Goal: Information Seeking & Learning: Check status

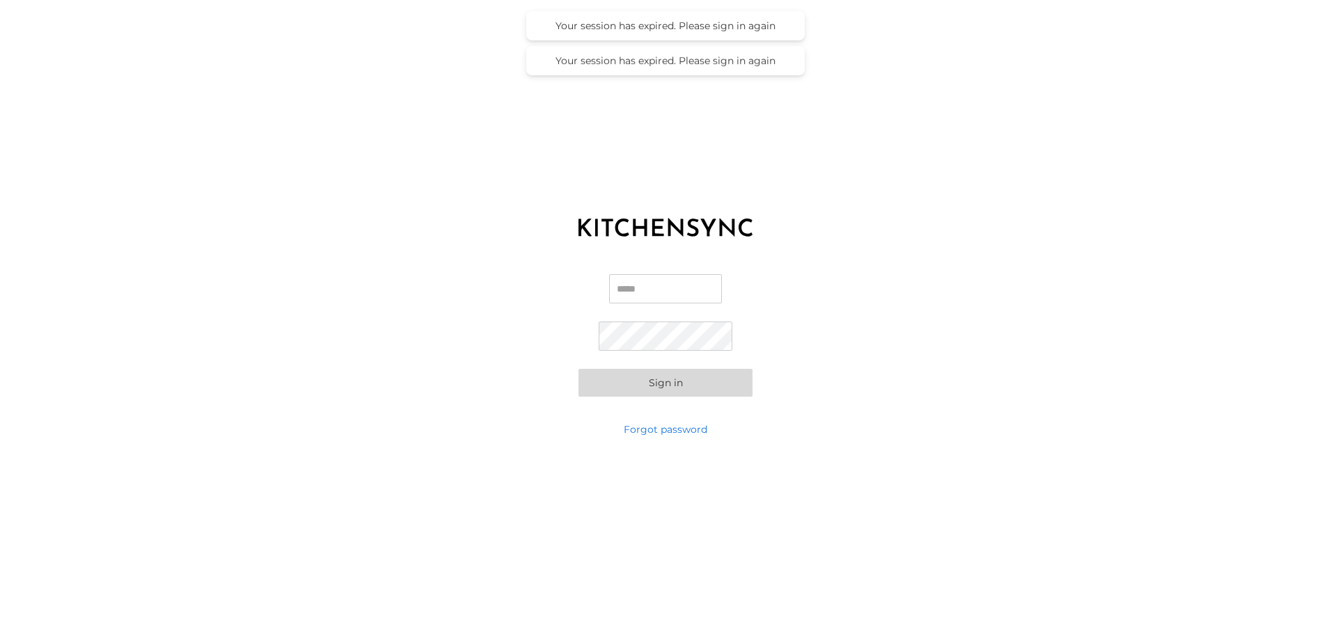
type input "**********"
click at [663, 397] on div "**********" at bounding box center [665, 335] width 1331 height 174
click at [656, 393] on button "Sign in" at bounding box center [665, 383] width 174 height 28
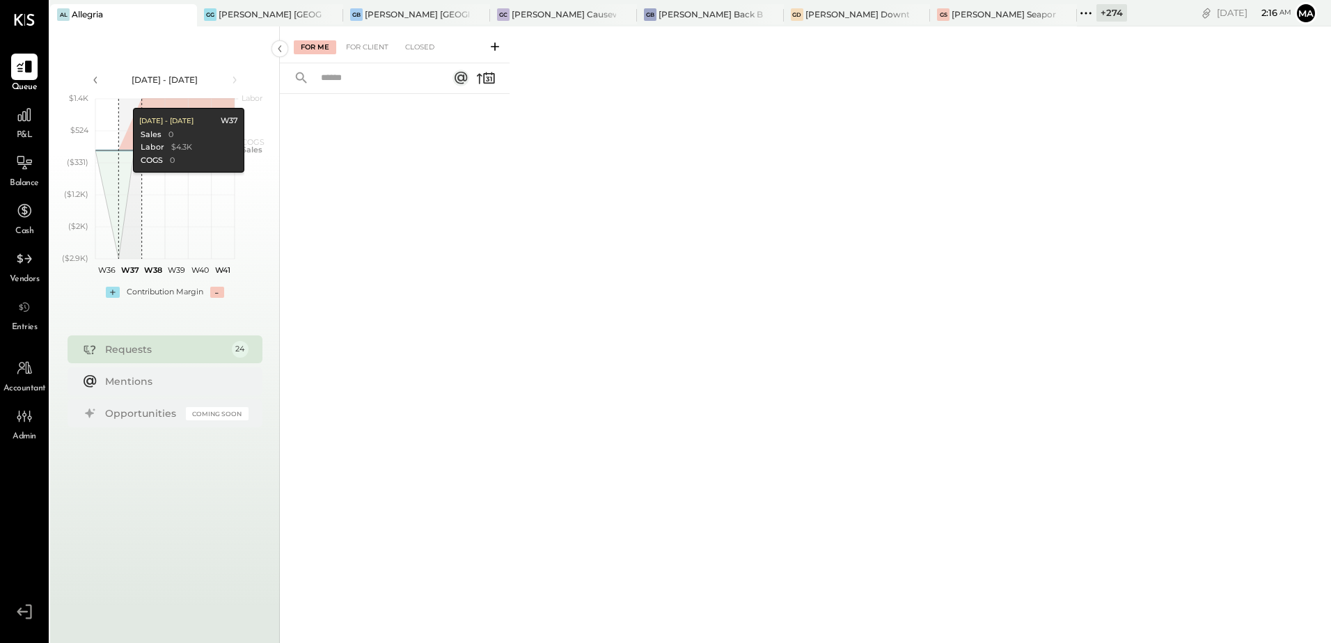
click at [176, 15] on icon at bounding box center [184, 14] width 17 height 17
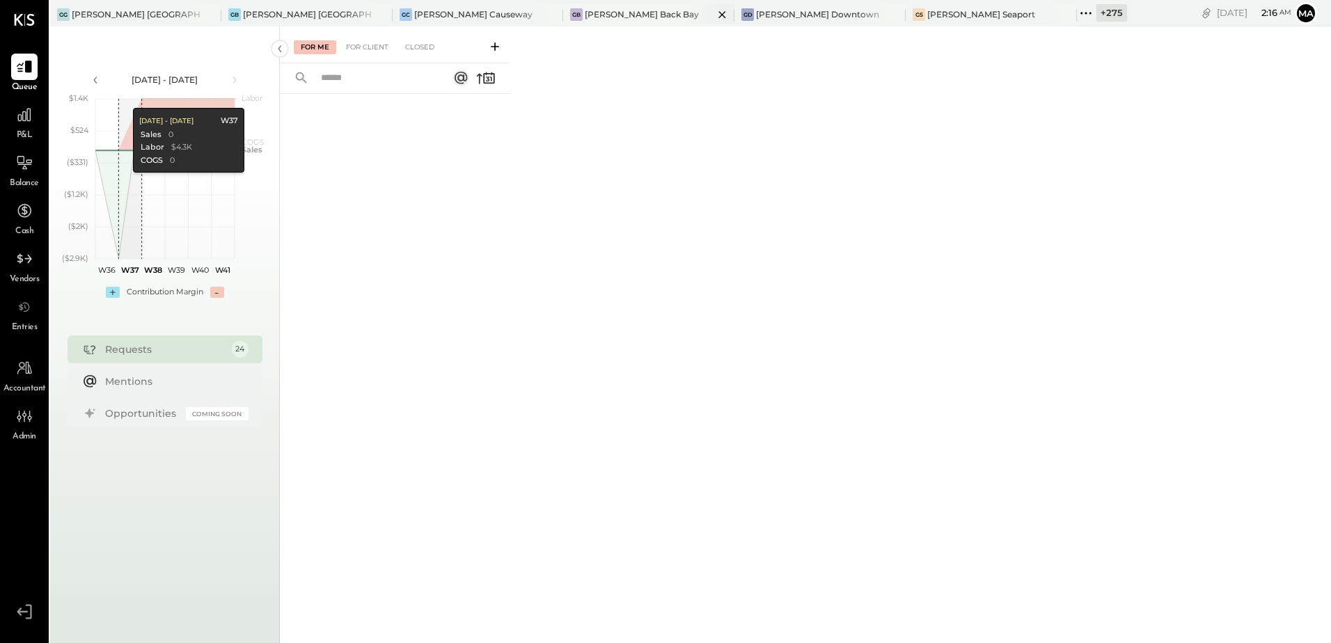
click at [585, 17] on div "[PERSON_NAME] Back Bay" at bounding box center [642, 14] width 114 height 12
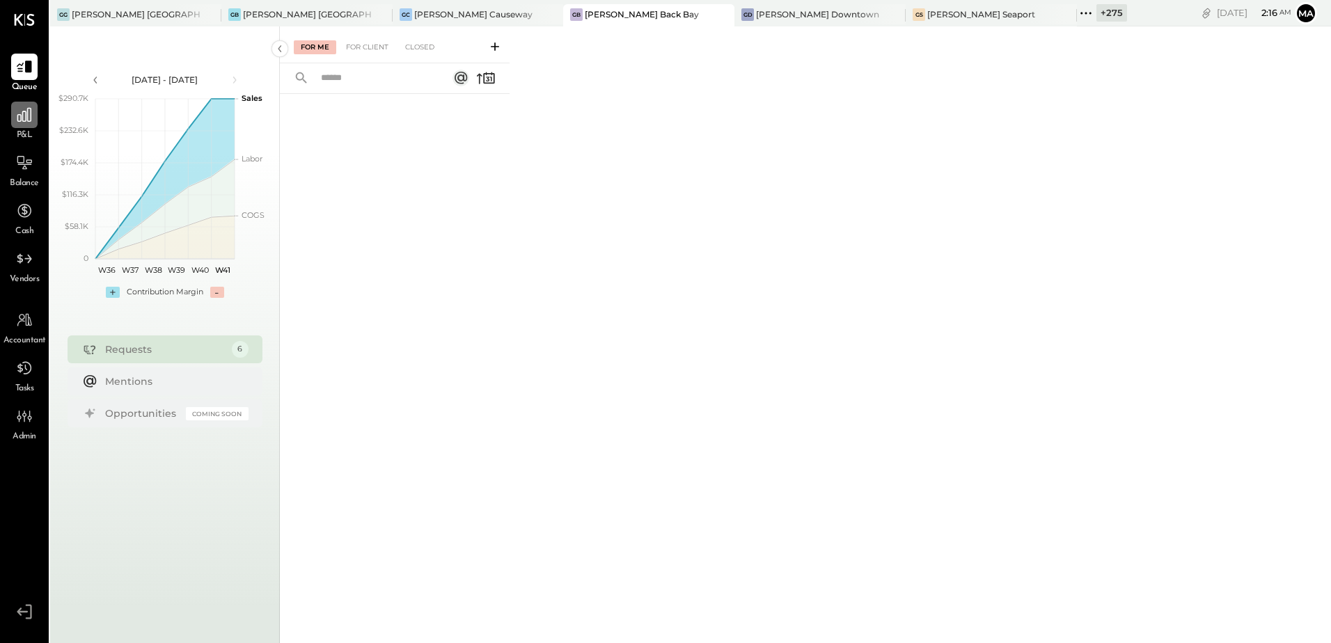
click at [23, 126] on div at bounding box center [24, 115] width 26 height 26
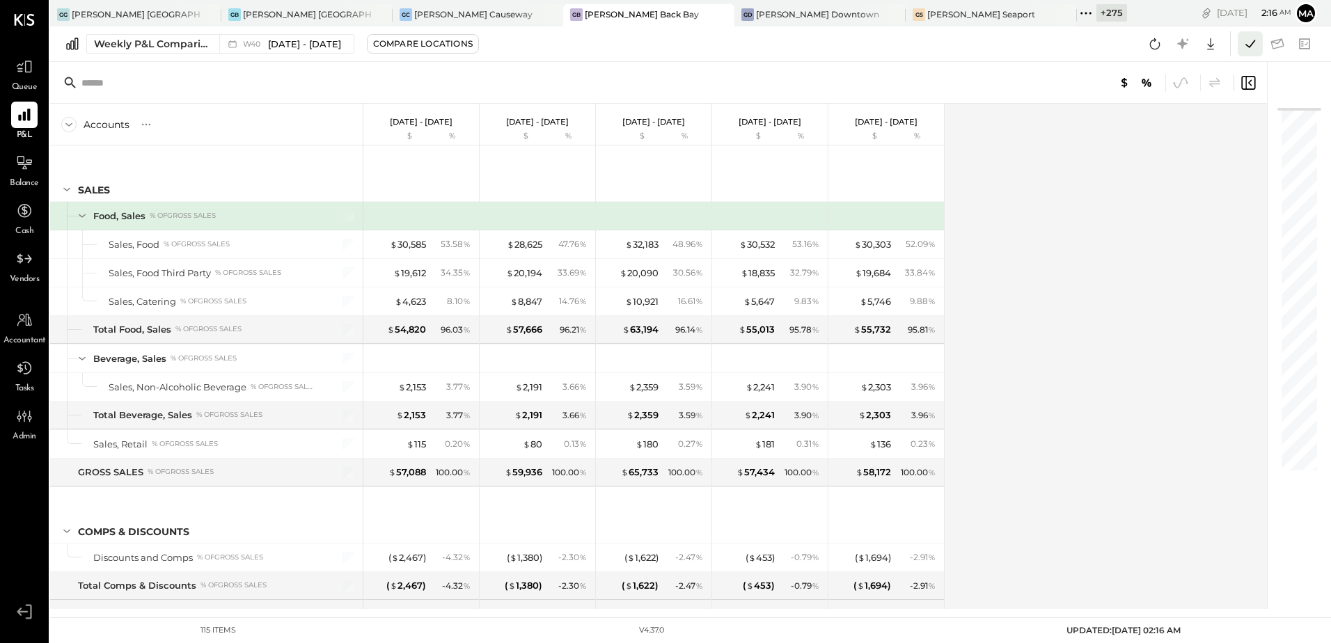
click at [1256, 42] on icon at bounding box center [1250, 44] width 18 height 18
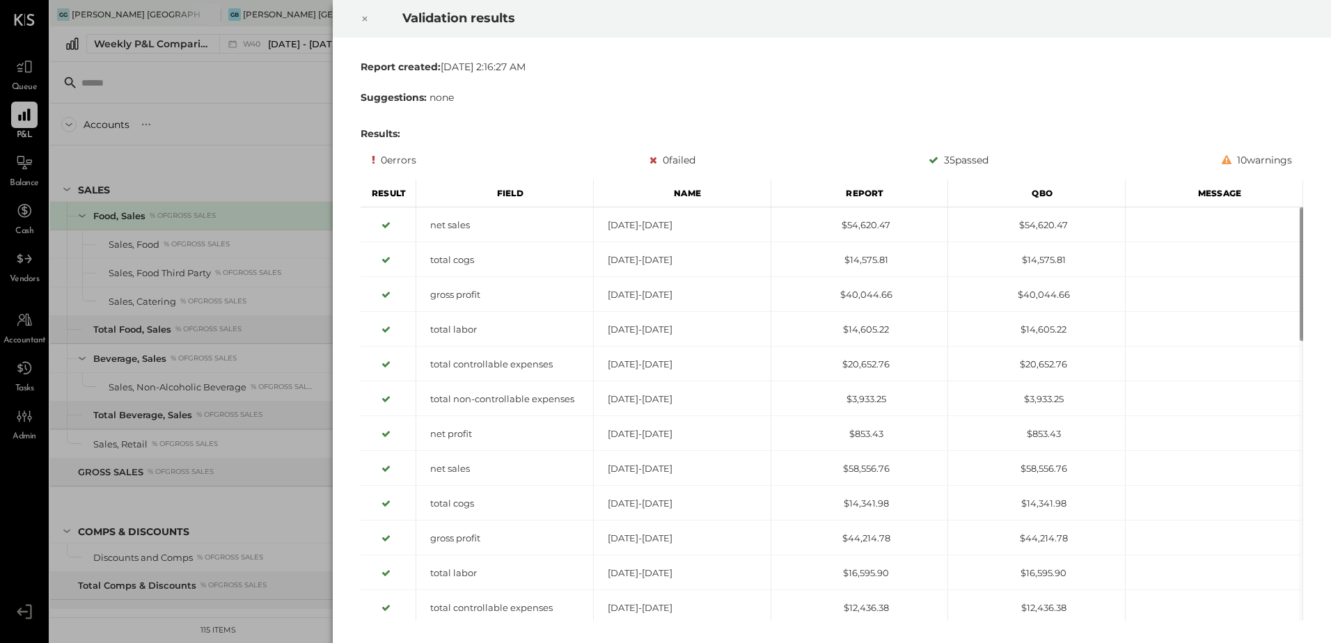
click at [366, 19] on icon at bounding box center [365, 18] width 8 height 17
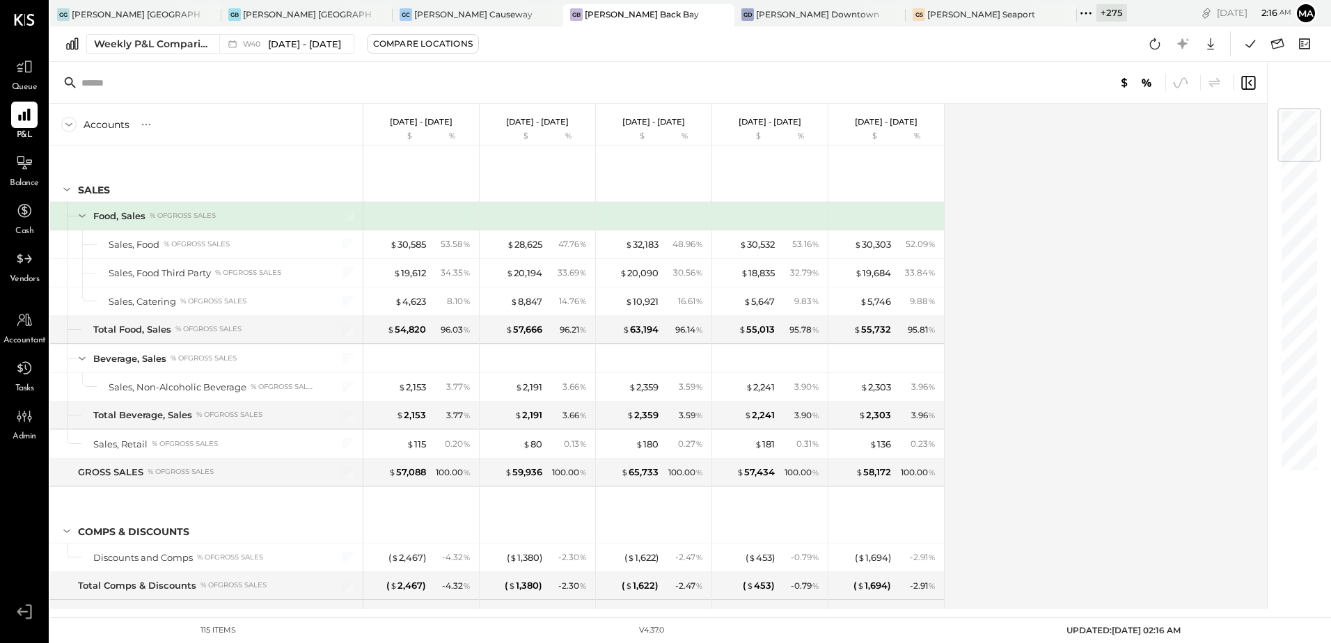
drag, startPoint x: 1143, startPoint y: 47, endPoint x: 1123, endPoint y: 98, distance: 55.3
click at [1143, 46] on button at bounding box center [1154, 43] width 25 height 25
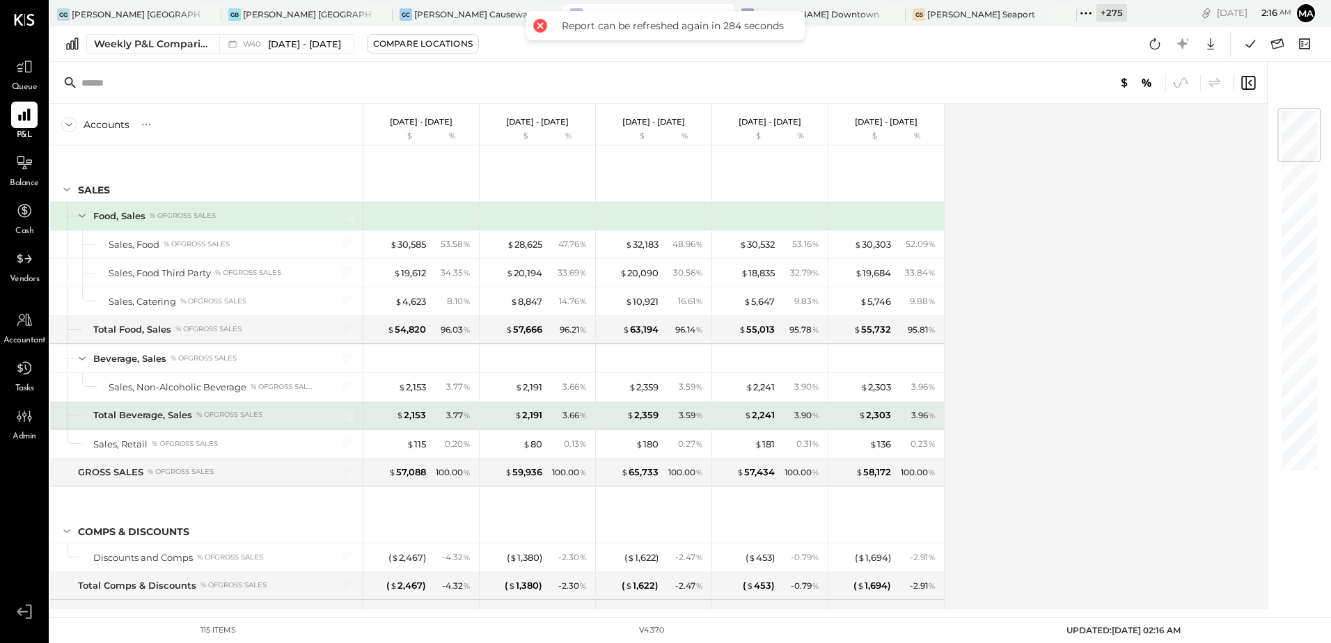
click at [905, 417] on div "3.96 %" at bounding box center [916, 415] width 45 height 13
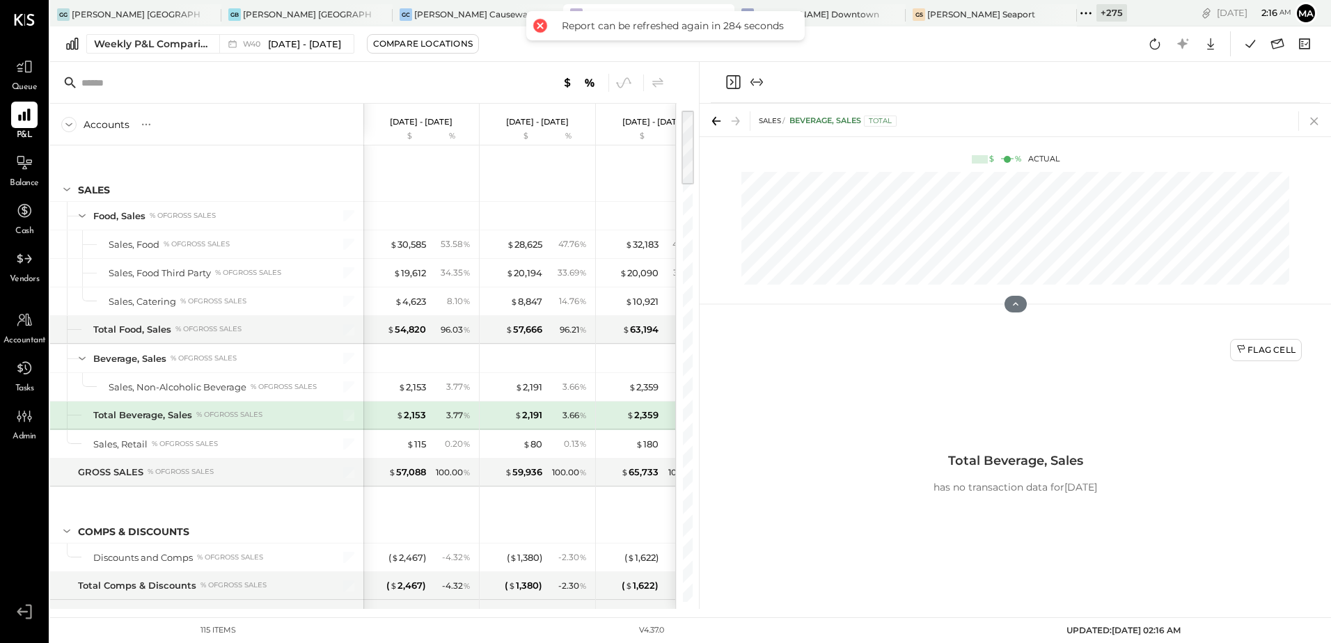
click at [1315, 117] on icon at bounding box center [1313, 120] width 19 height 19
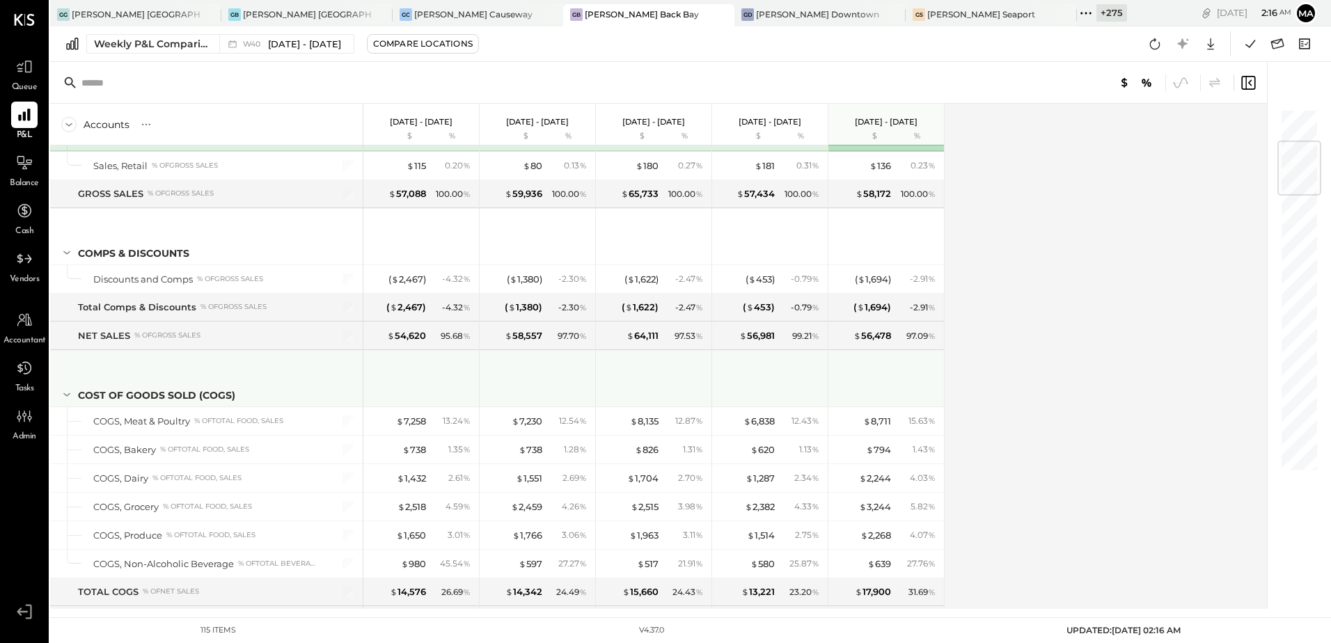
scroll to position [557, 0]
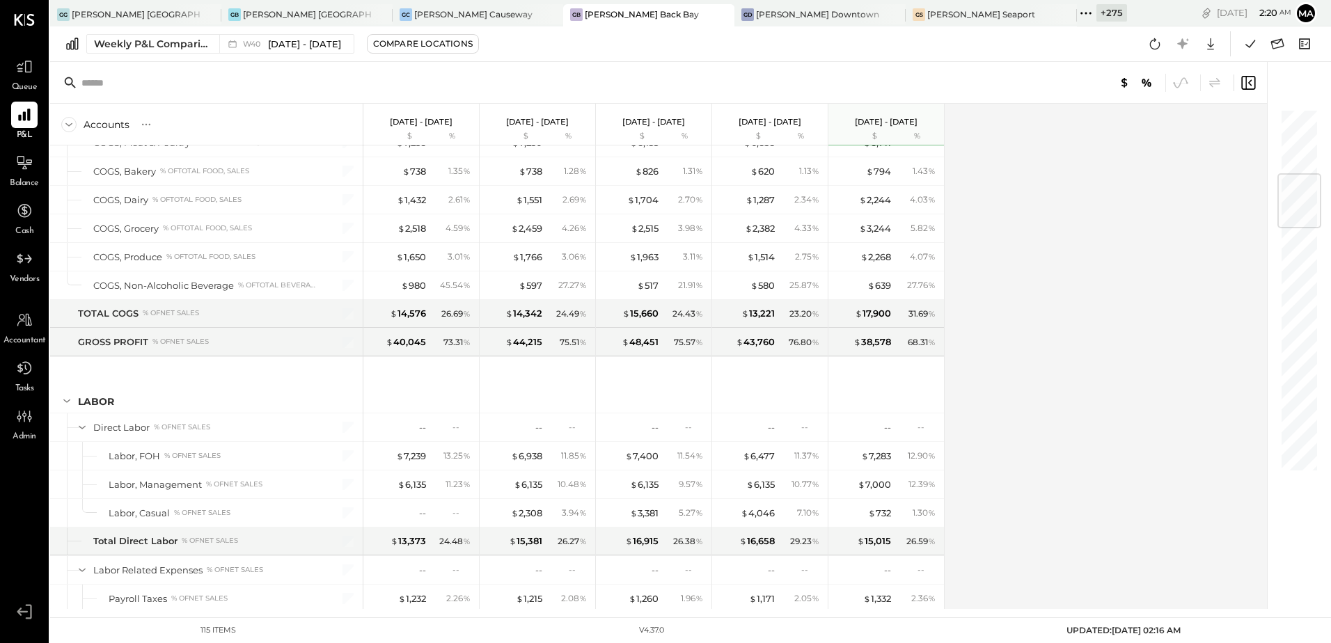
click at [1155, 338] on div "Accounts S % GL [DATE] - [DATE] $ % [DATE] - [DATE] $ % [DATE] - [DATE] $ % [DA…" at bounding box center [659, 356] width 1219 height 505
click at [1249, 45] on icon at bounding box center [1250, 44] width 18 height 18
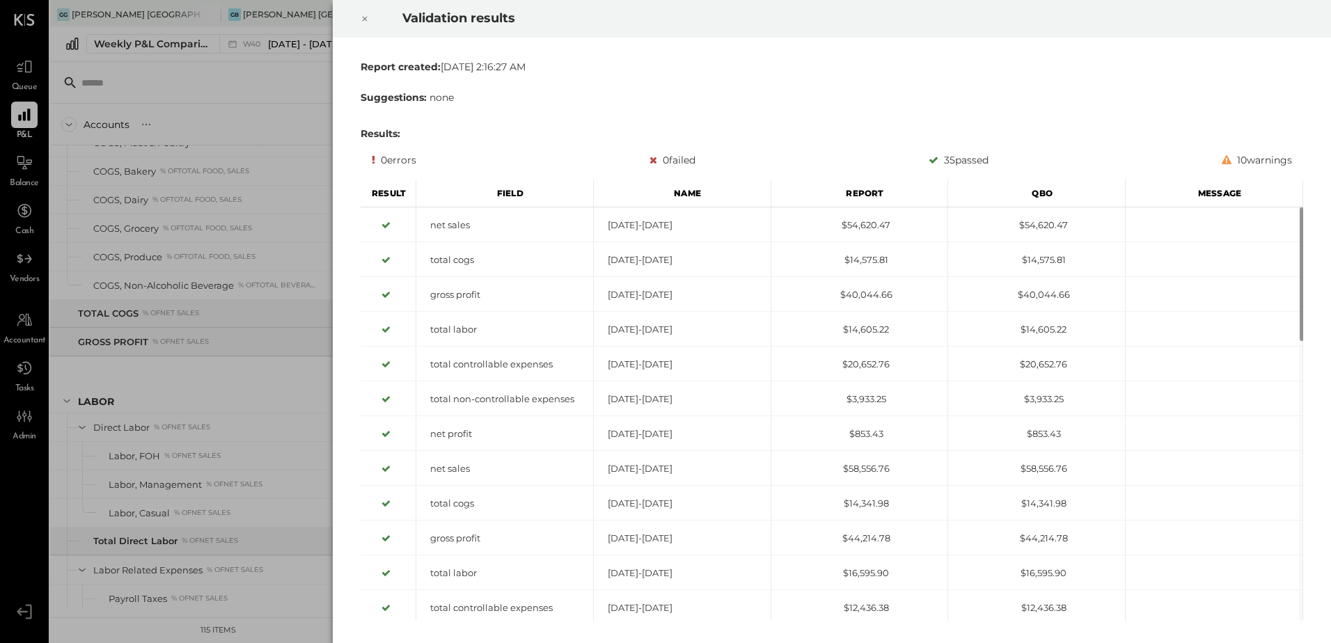
click at [363, 17] on icon at bounding box center [365, 18] width 8 height 17
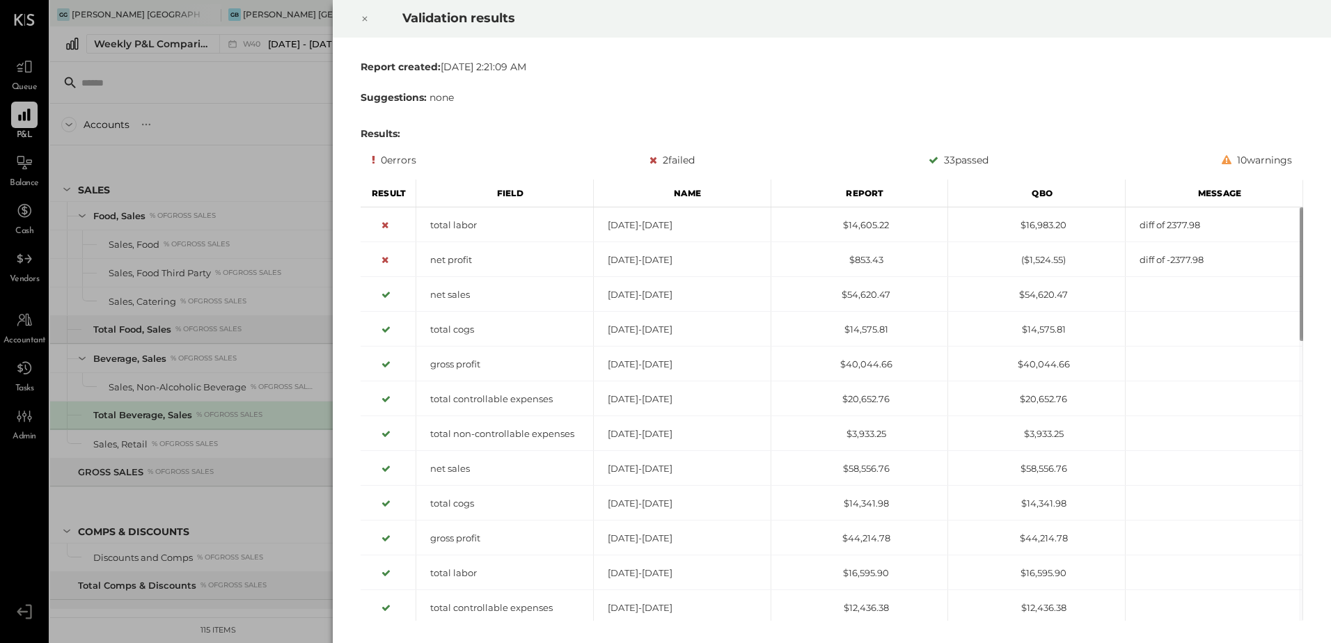
click at [364, 21] on icon at bounding box center [365, 18] width 8 height 17
click at [365, 20] on icon at bounding box center [365, 18] width 8 height 17
click at [365, 17] on icon at bounding box center [365, 18] width 8 height 17
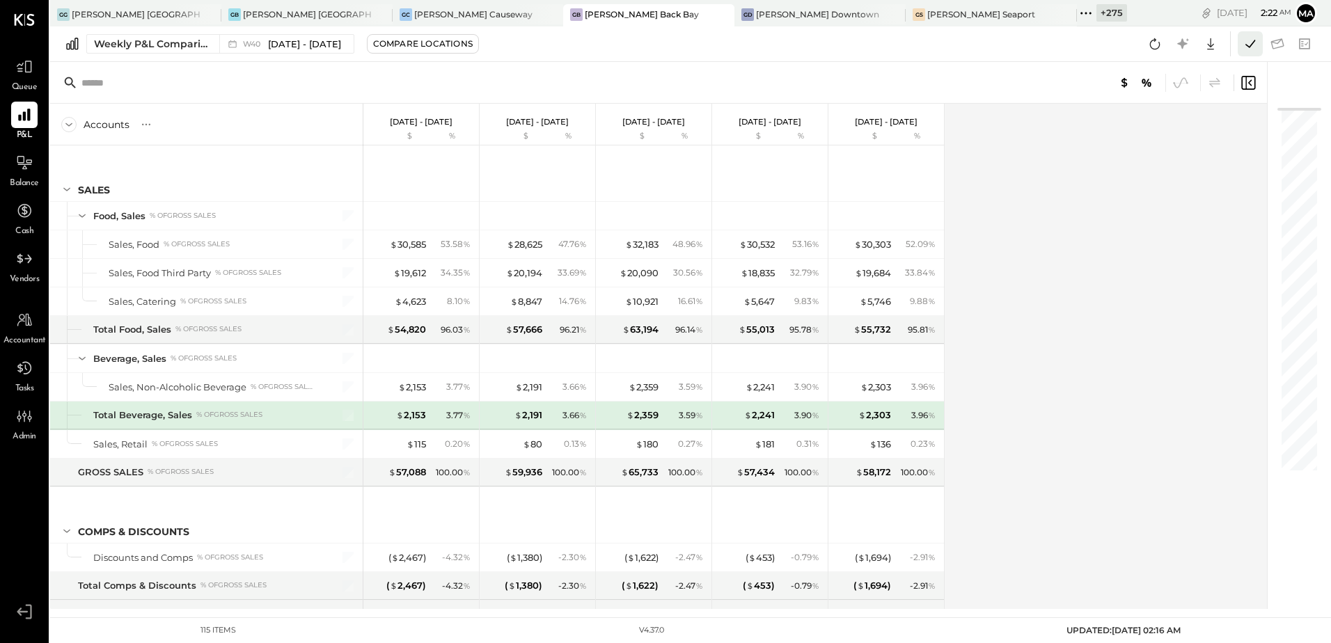
click at [1249, 45] on icon at bounding box center [1250, 44] width 18 height 18
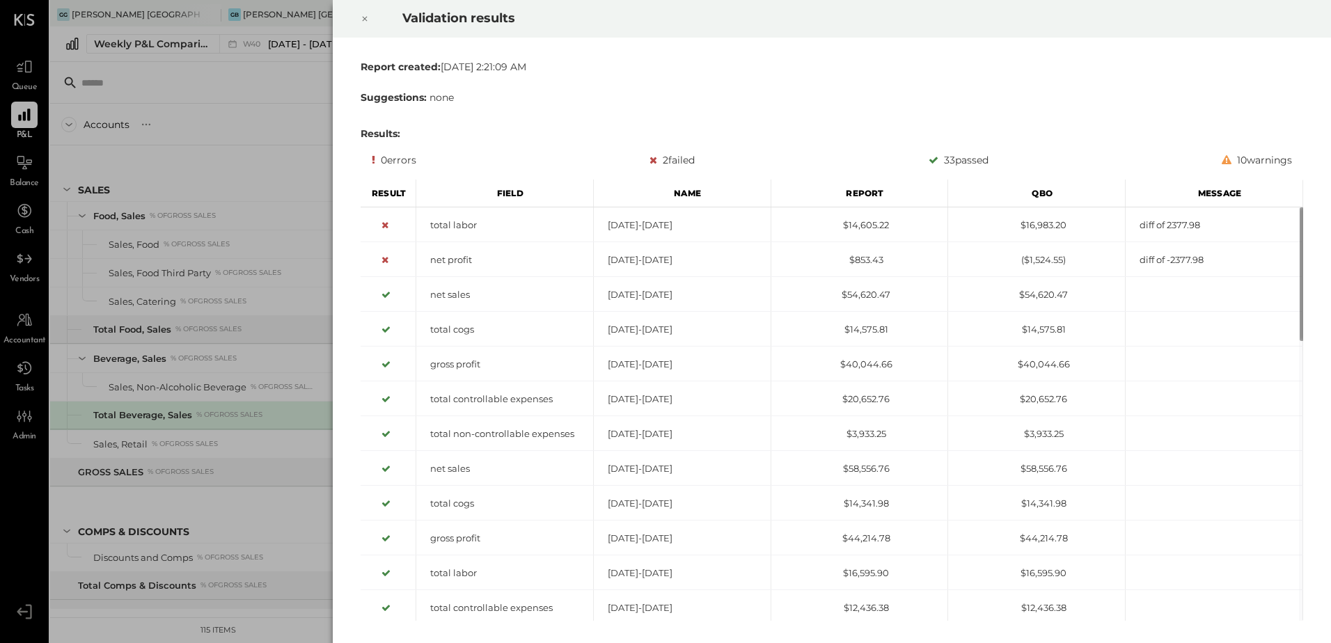
click at [363, 19] on icon at bounding box center [365, 18] width 8 height 17
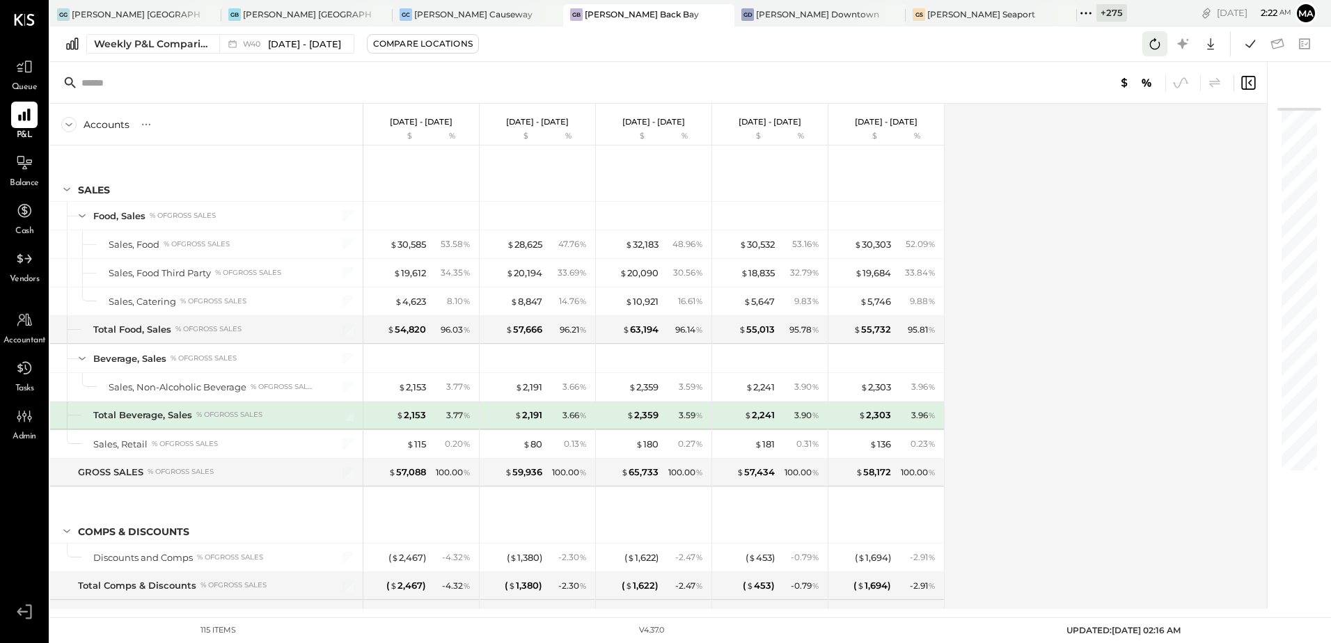
click at [1161, 47] on icon at bounding box center [1155, 44] width 18 height 18
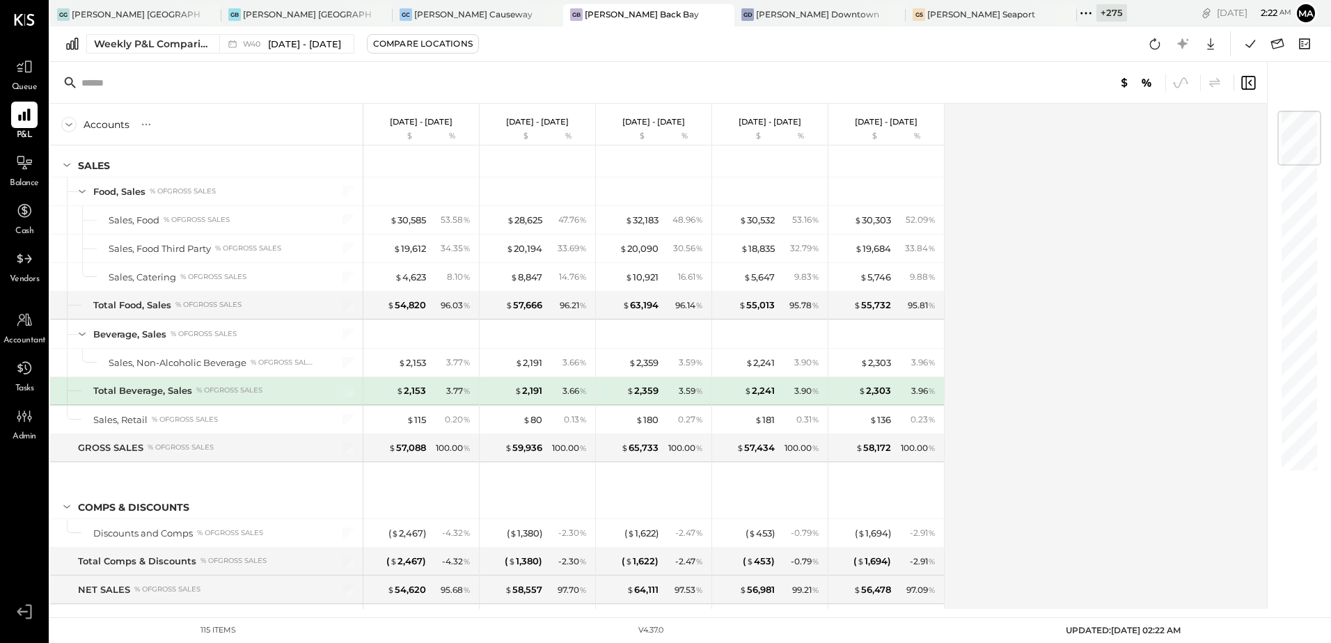
click at [1021, 287] on div "Accounts S % GL [DATE] - [DATE] $ % [DATE] - [DATE] $ % [DATE] - [DATE] $ % [DA…" at bounding box center [659, 356] width 1219 height 505
click at [1054, 357] on div "Accounts S % GL [DATE] - [DATE] $ % [DATE] - [DATE] $ % [DATE] - [DATE] $ % [DA…" at bounding box center [659, 356] width 1219 height 505
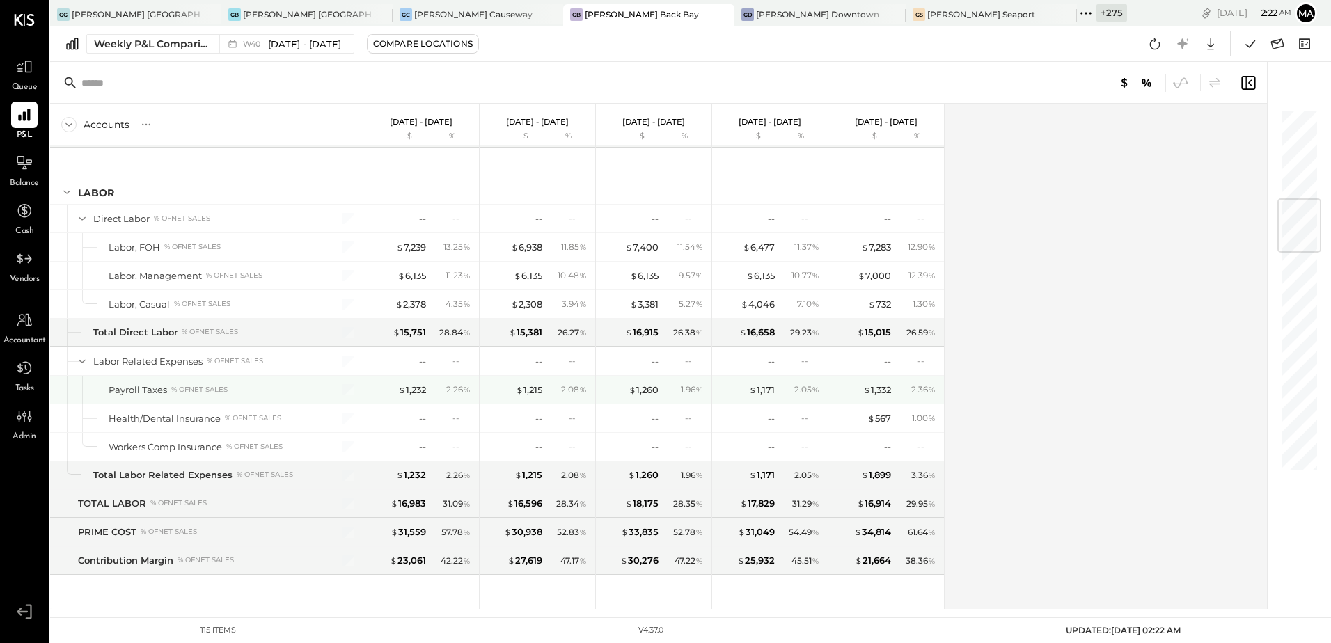
scroll to position [974, 0]
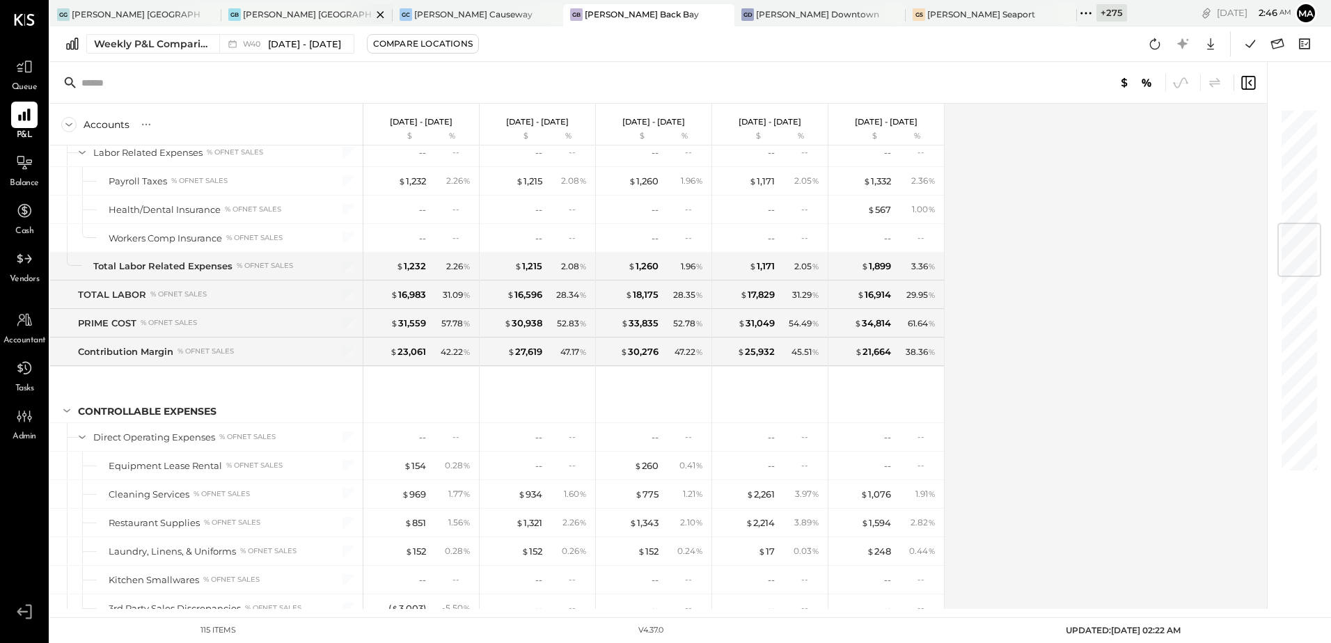
click at [245, 17] on div "[PERSON_NAME] [GEOGRAPHIC_DATA]" at bounding box center [307, 14] width 129 height 12
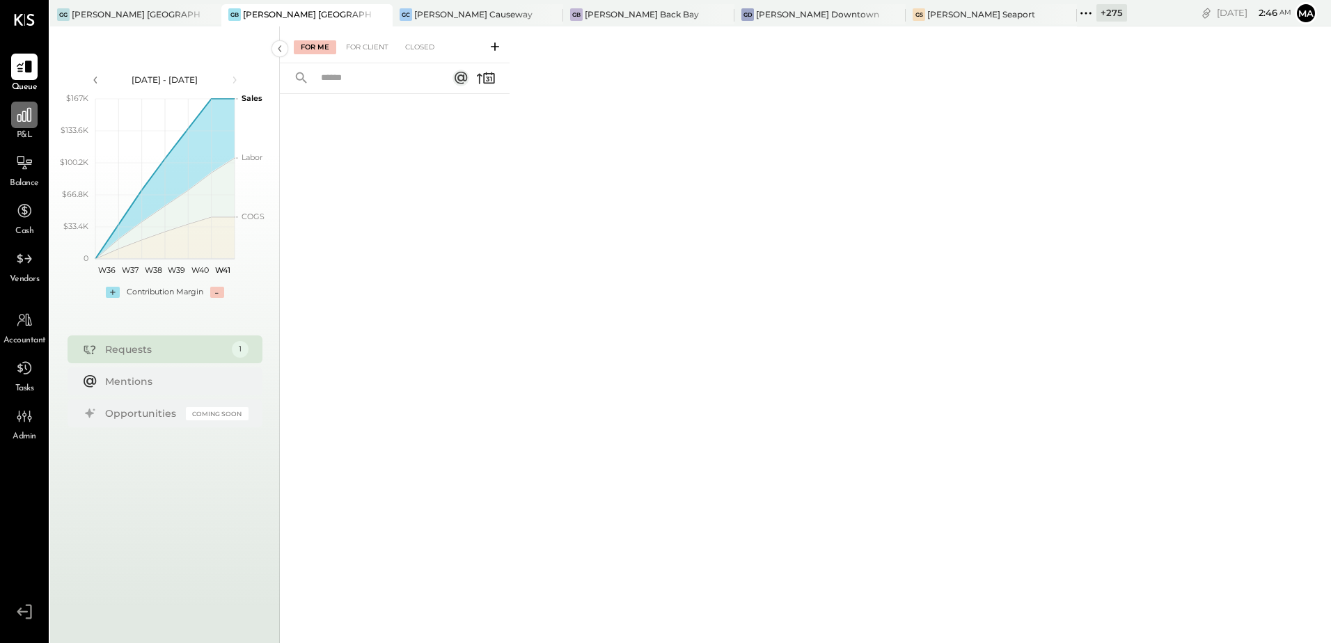
click at [11, 123] on div at bounding box center [24, 115] width 26 height 26
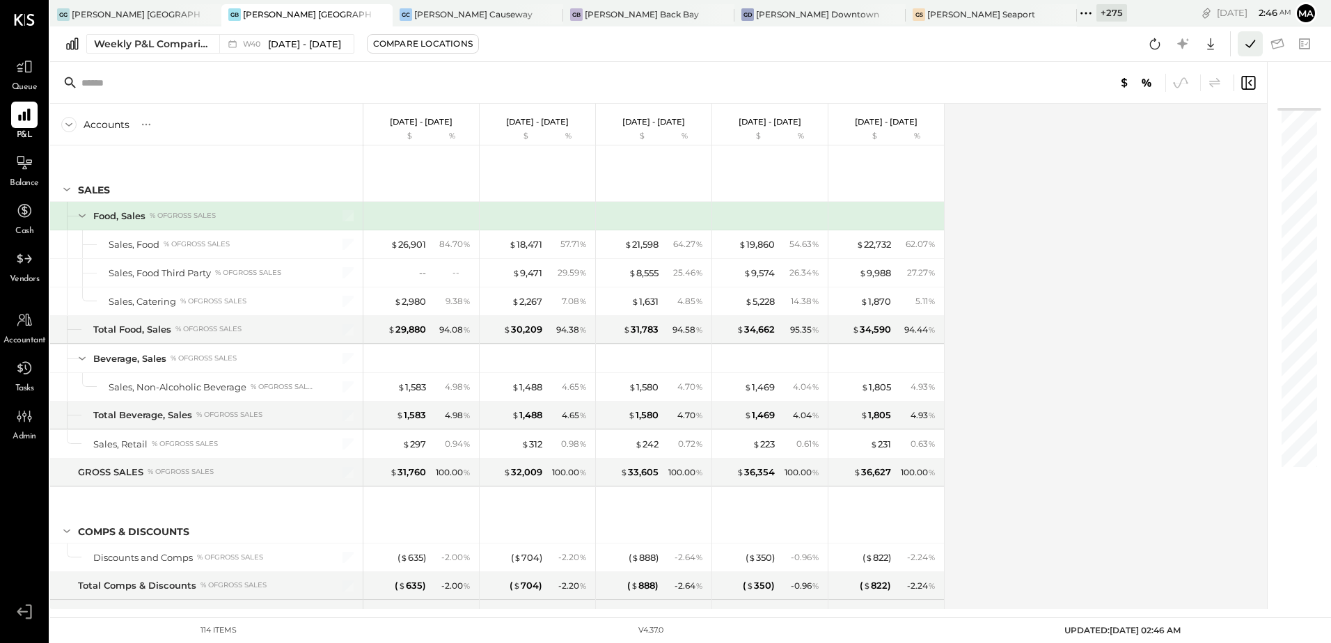
click at [1254, 40] on icon at bounding box center [1250, 44] width 10 height 8
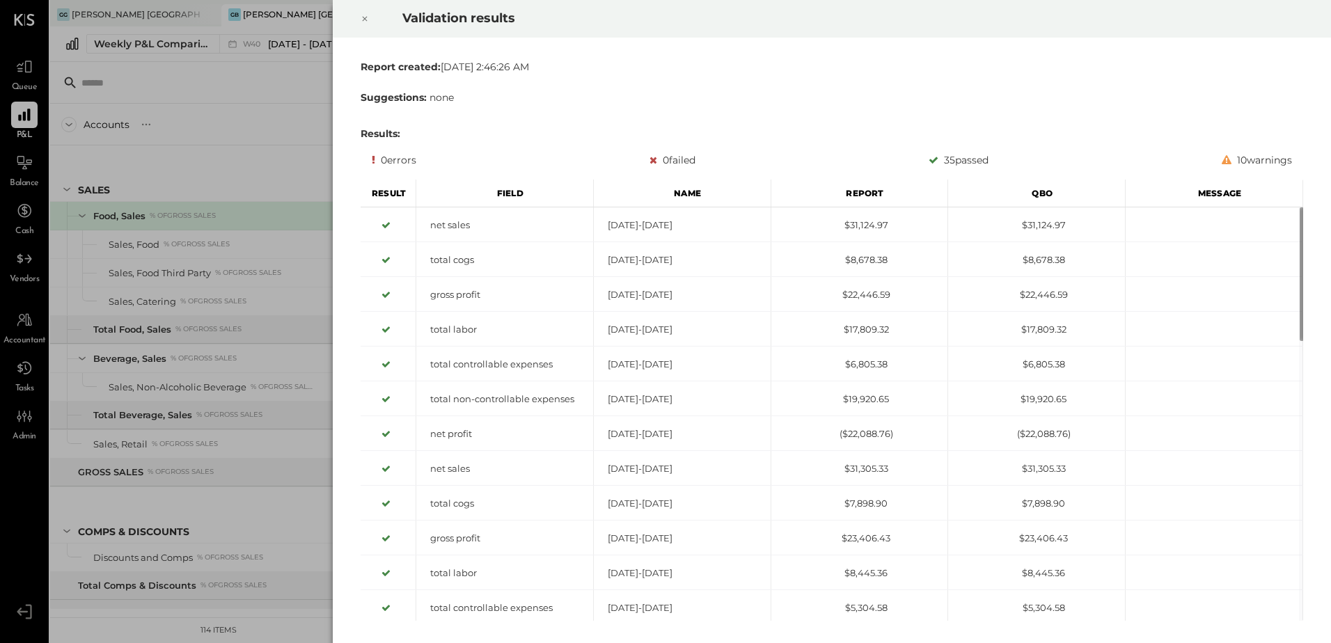
click at [365, 17] on icon at bounding box center [365, 18] width 8 height 17
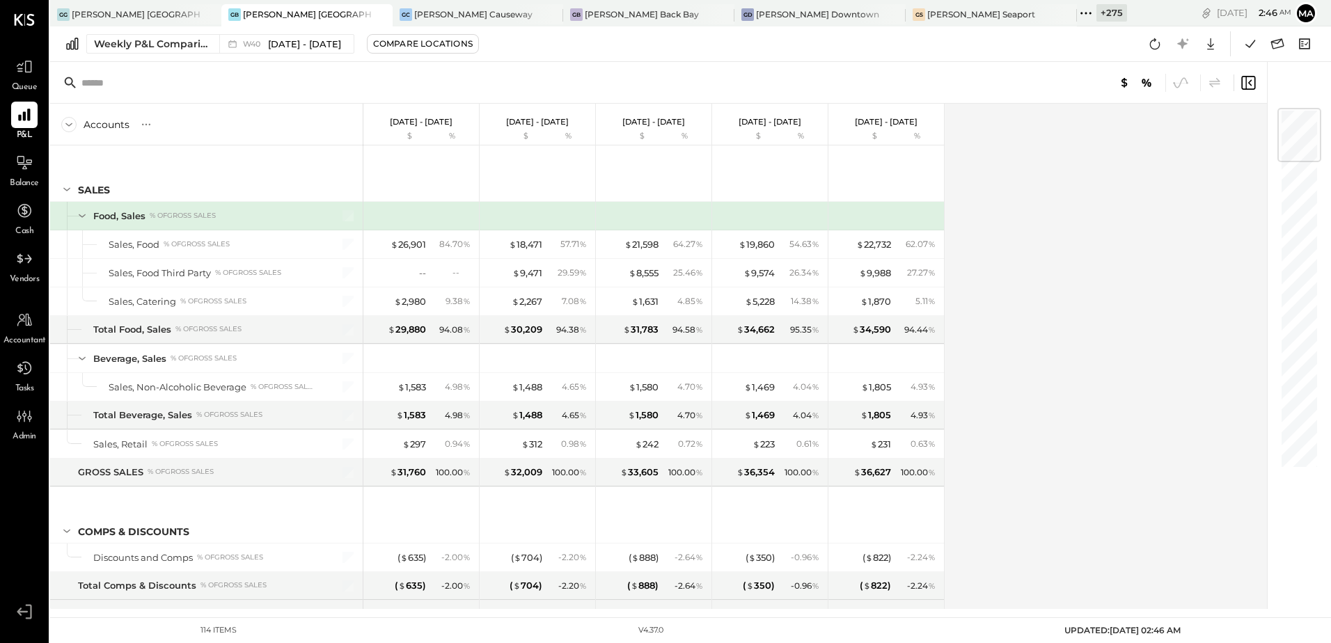
click at [1124, 301] on div "Accounts S % GL Sep 29 - Oct 5, 2025 $ % Sep 22 - 28, 2025 $ % Sep 15 - 21, 202…" at bounding box center [659, 356] width 1219 height 505
click at [1151, 45] on icon at bounding box center [1155, 44] width 18 height 18
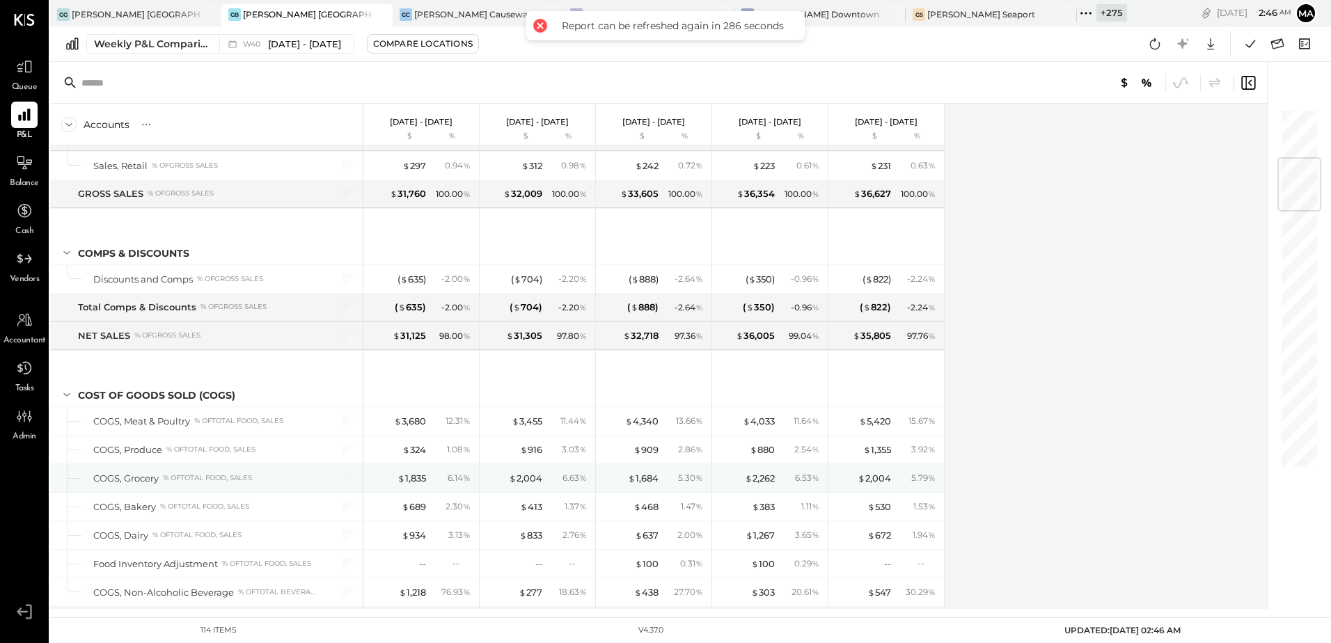
scroll to position [557, 0]
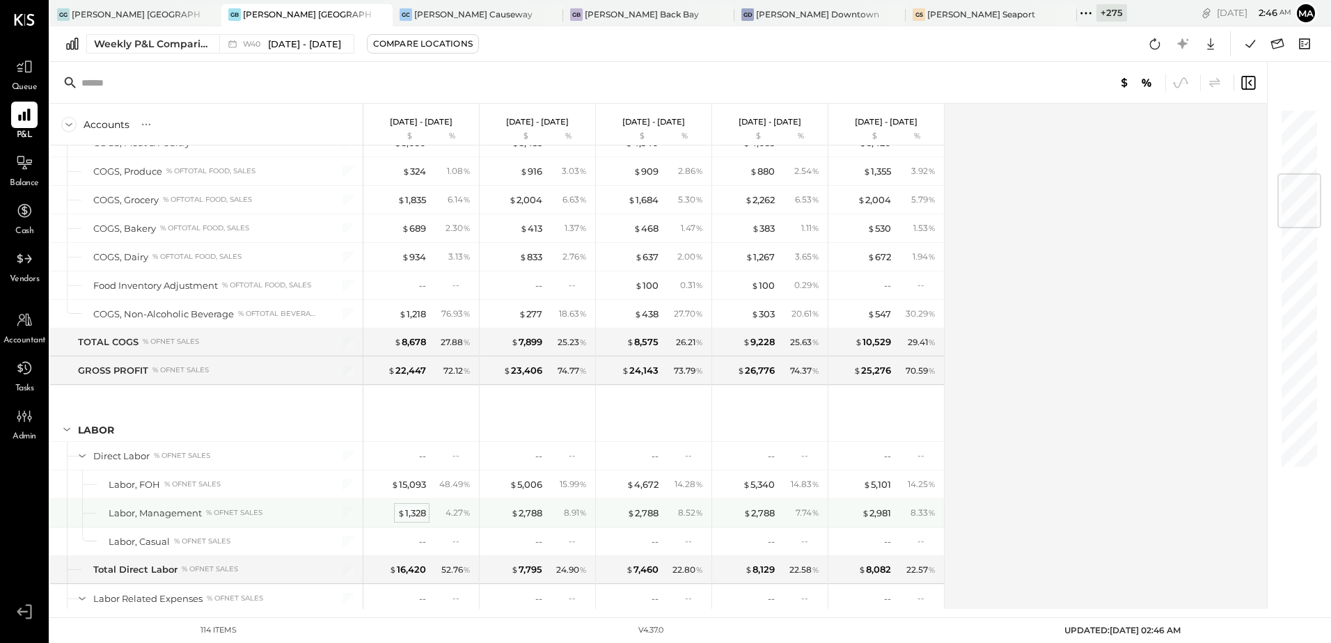
click at [408, 514] on div "$ 1,328" at bounding box center [411, 513] width 29 height 13
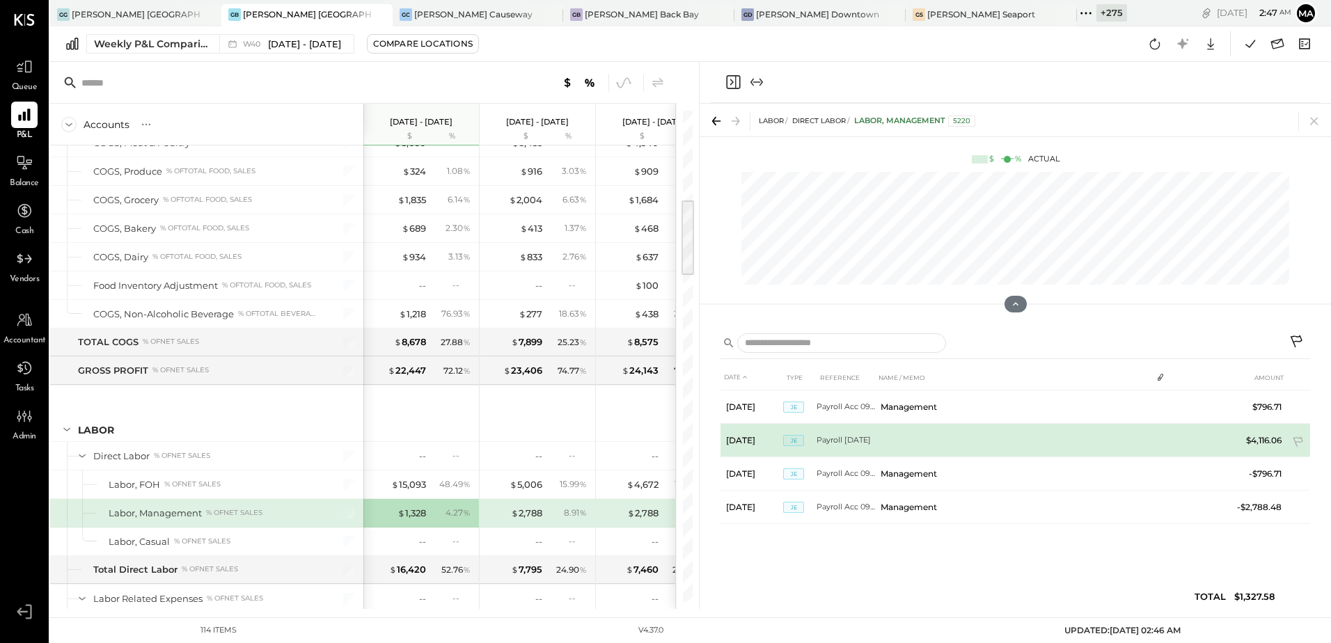
click at [1265, 439] on td "$4,116.06" at bounding box center [1259, 440] width 56 height 33
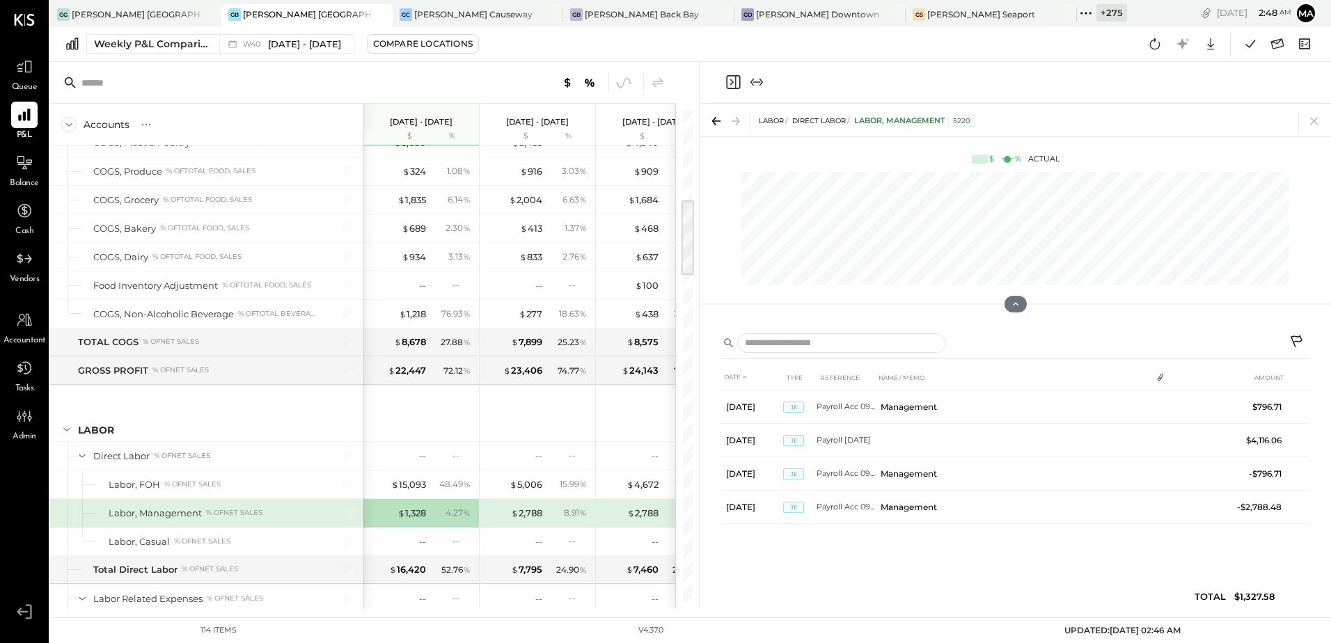
click at [725, 77] on icon "Close panel" at bounding box center [732, 82] width 17 height 17
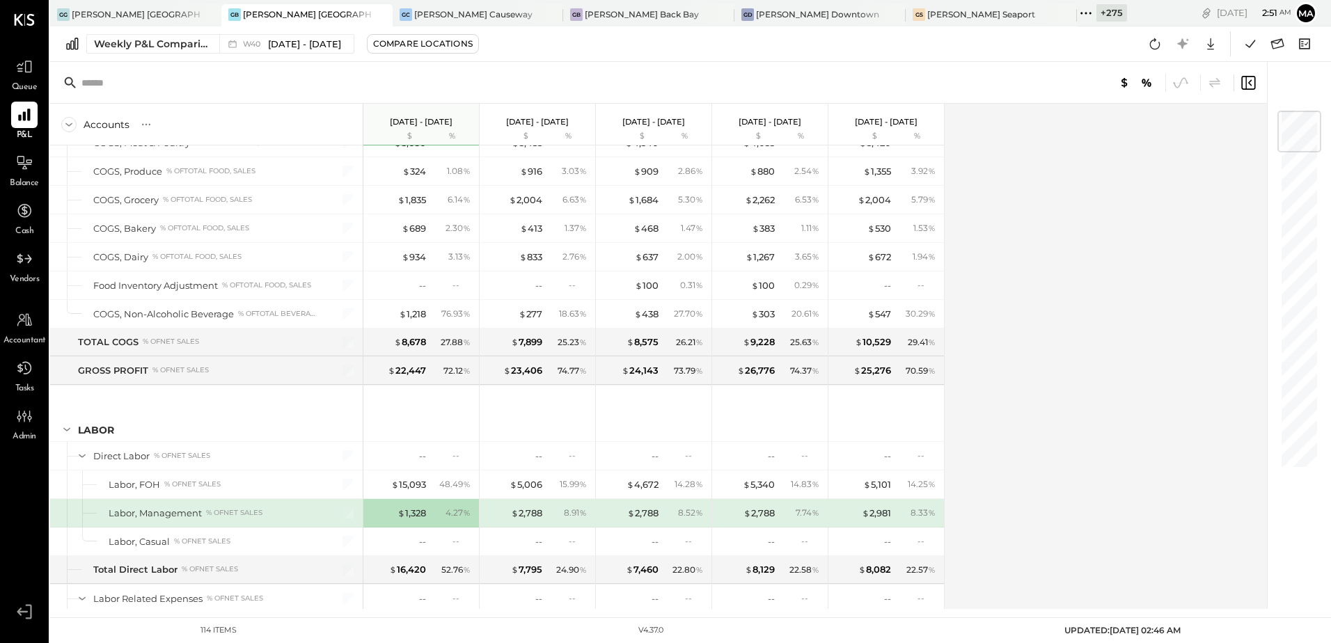
click at [1145, 402] on div "Accounts S % GL Sep 29 - Oct 5, 2025 $ % Sep 22 - 28, 2025 $ % Sep 15 - 21, 202…" at bounding box center [659, 356] width 1219 height 505
drag, startPoint x: 1120, startPoint y: 351, endPoint x: 1253, endPoint y: 70, distance: 311.0
click at [1124, 348] on div "Accounts S % GL Sep 29 - Oct 5, 2025 $ % Sep 22 - 28, 2025 $ % Sep 15 - 21, 202…" at bounding box center [659, 356] width 1219 height 505
click at [1246, 48] on icon at bounding box center [1250, 44] width 18 height 18
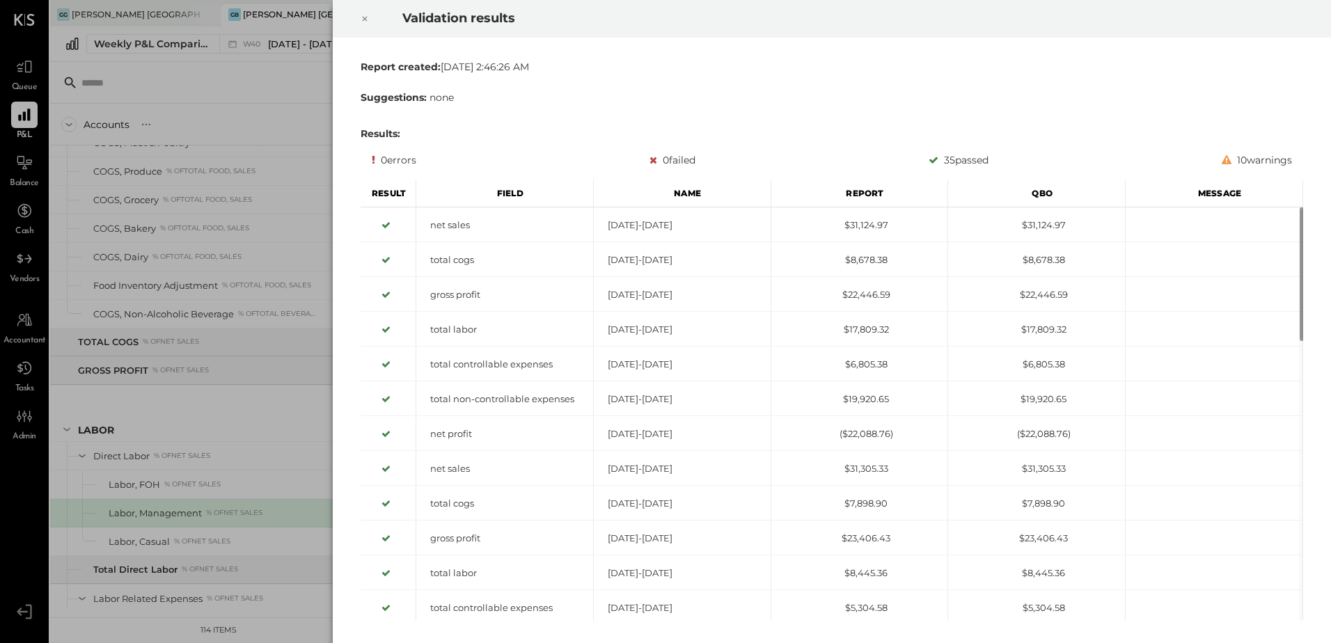
click at [364, 9] on div at bounding box center [364, 18] width 31 height 39
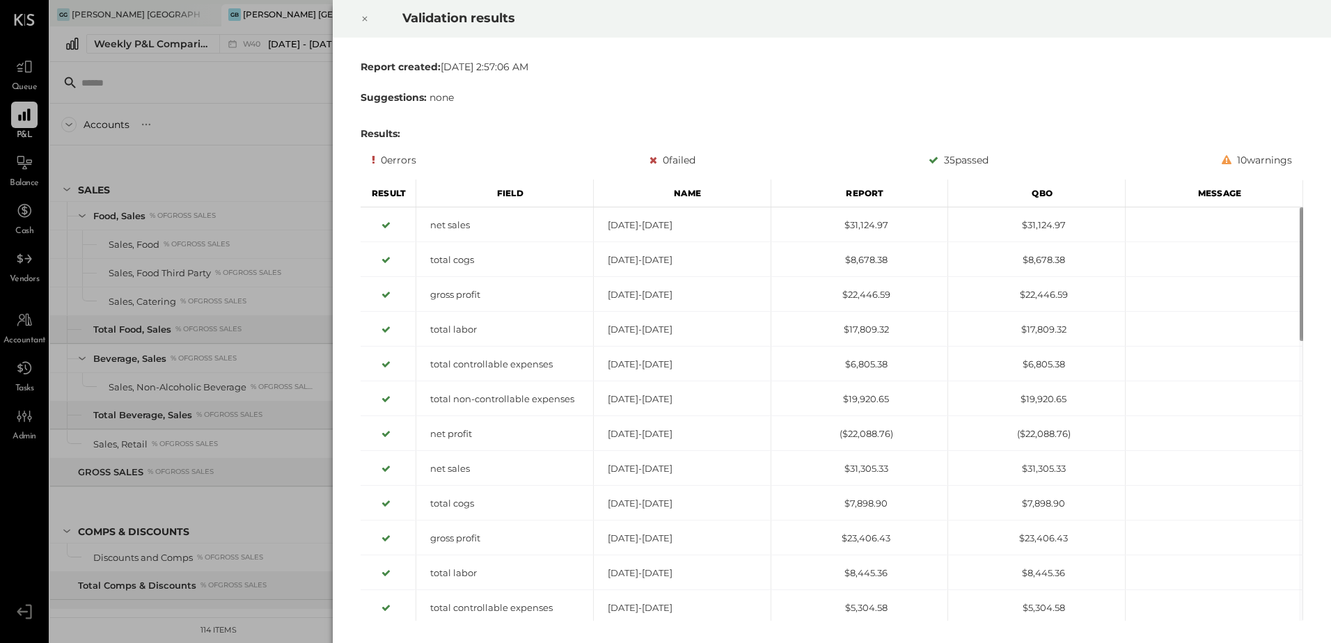
click at [365, 11] on icon at bounding box center [365, 18] width 8 height 17
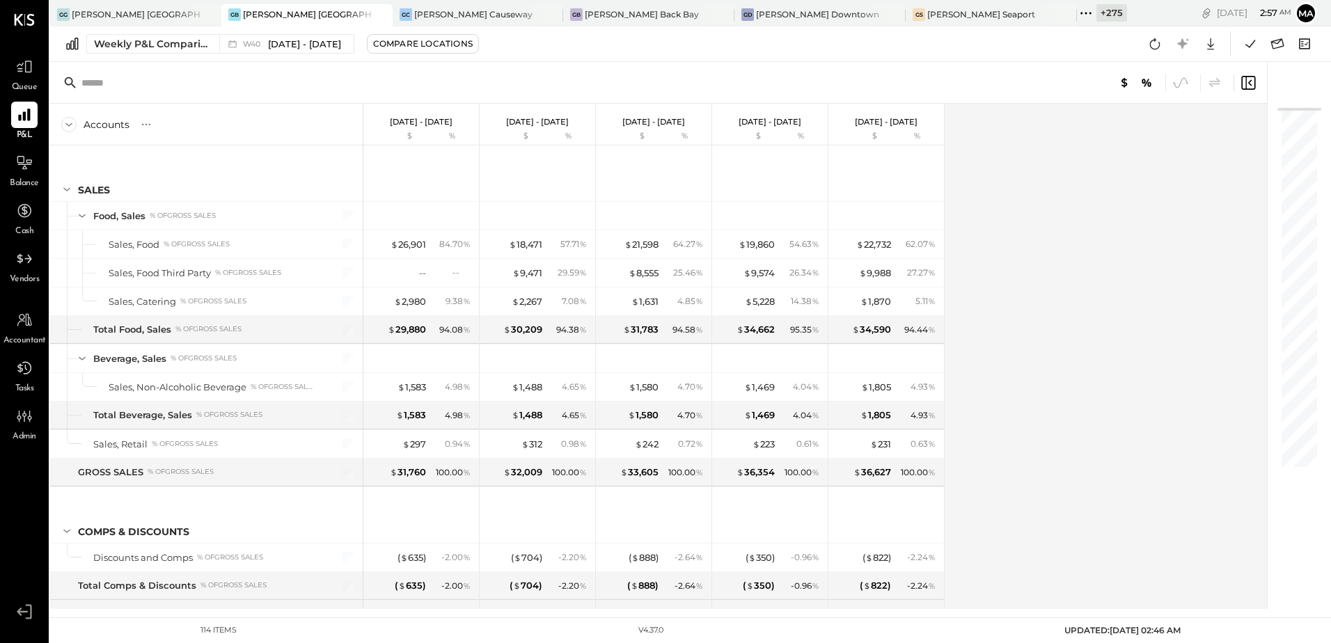
click at [1055, 245] on div "Accounts S % GL Sep 29 - Oct 5, 2025 $ % Sep 22 - 28, 2025 $ % Sep 15 - 21, 202…" at bounding box center [659, 356] width 1219 height 505
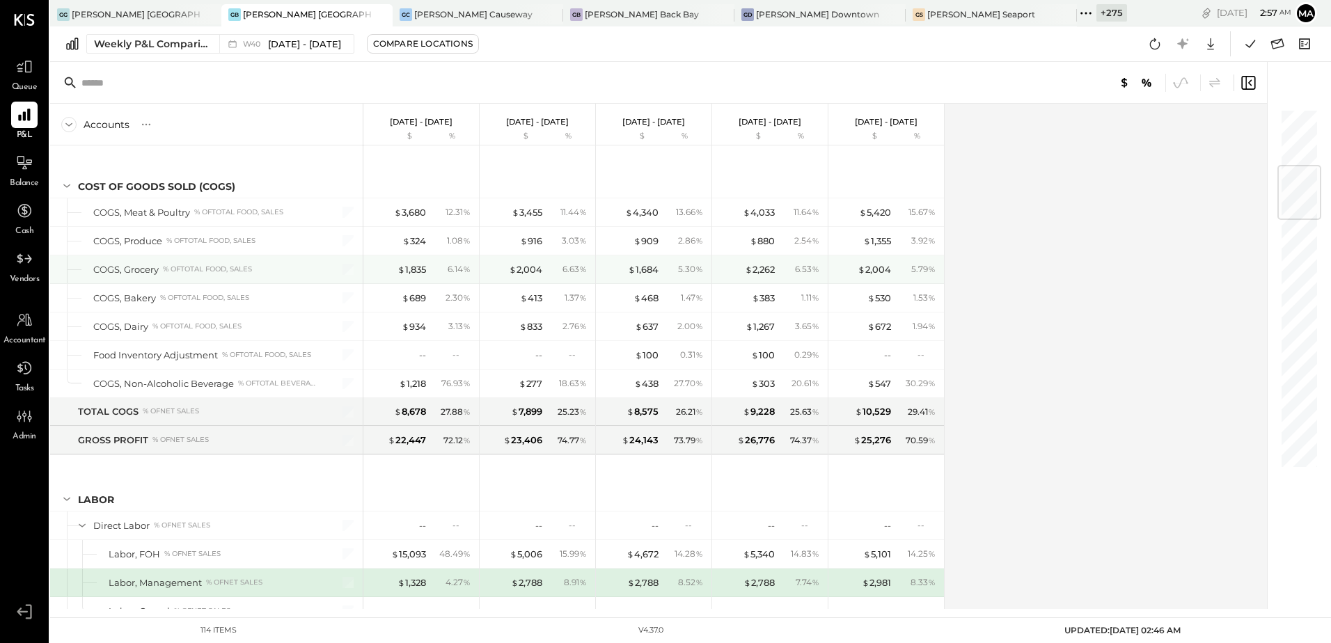
scroll to position [766, 0]
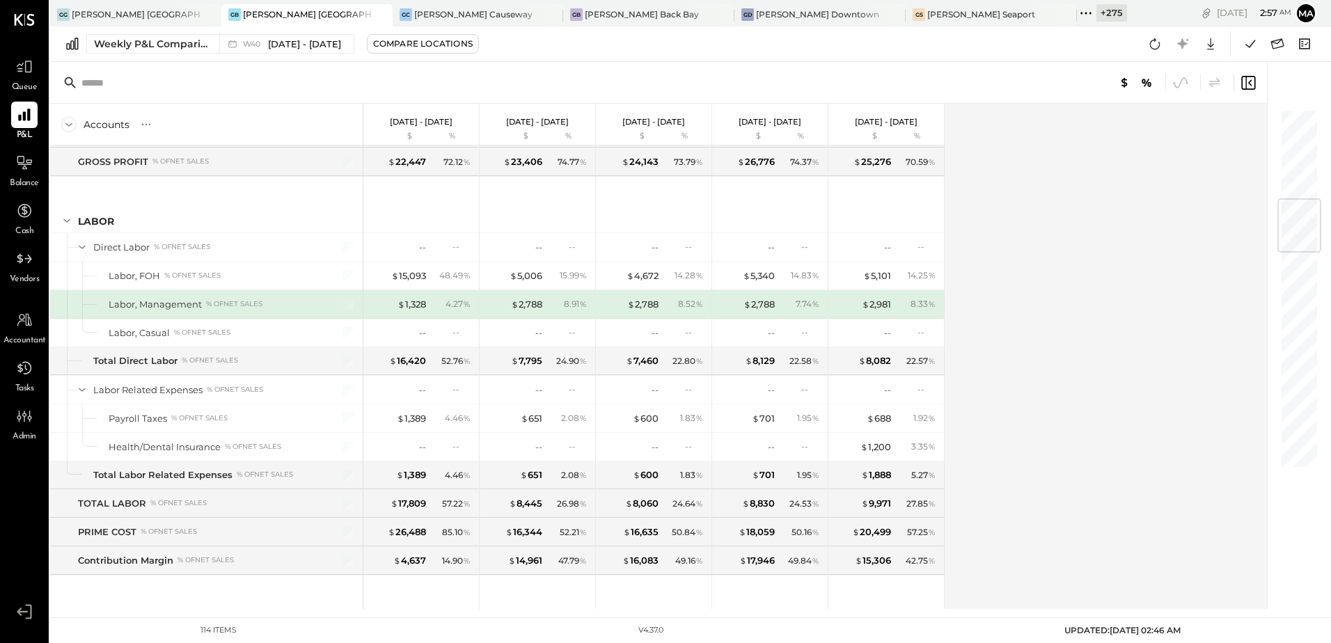
click at [1100, 273] on div "Accounts S % GL Sep 29 - Oct 5, 2025 $ % Sep 22 - 28, 2025 $ % Sep 15 - 21, 202…" at bounding box center [659, 356] width 1219 height 505
click at [521, 306] on div "$ 2,788" at bounding box center [526, 304] width 31 height 13
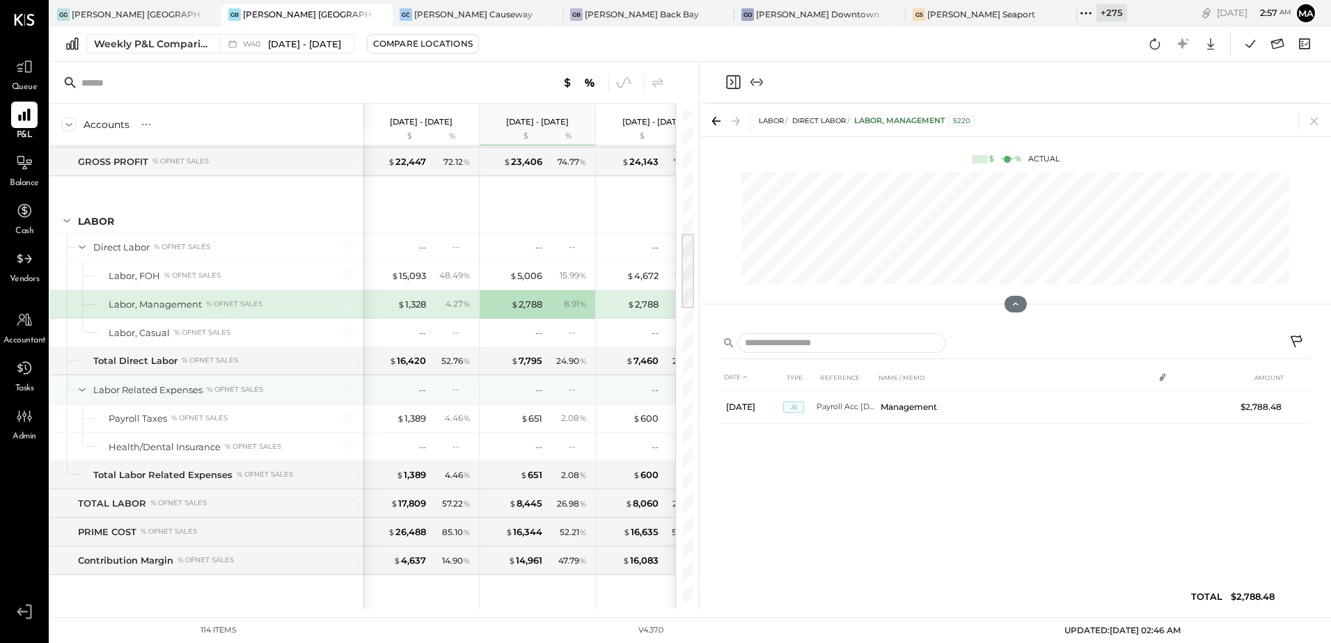
click at [592, 383] on div "-- --" at bounding box center [538, 390] width 116 height 28
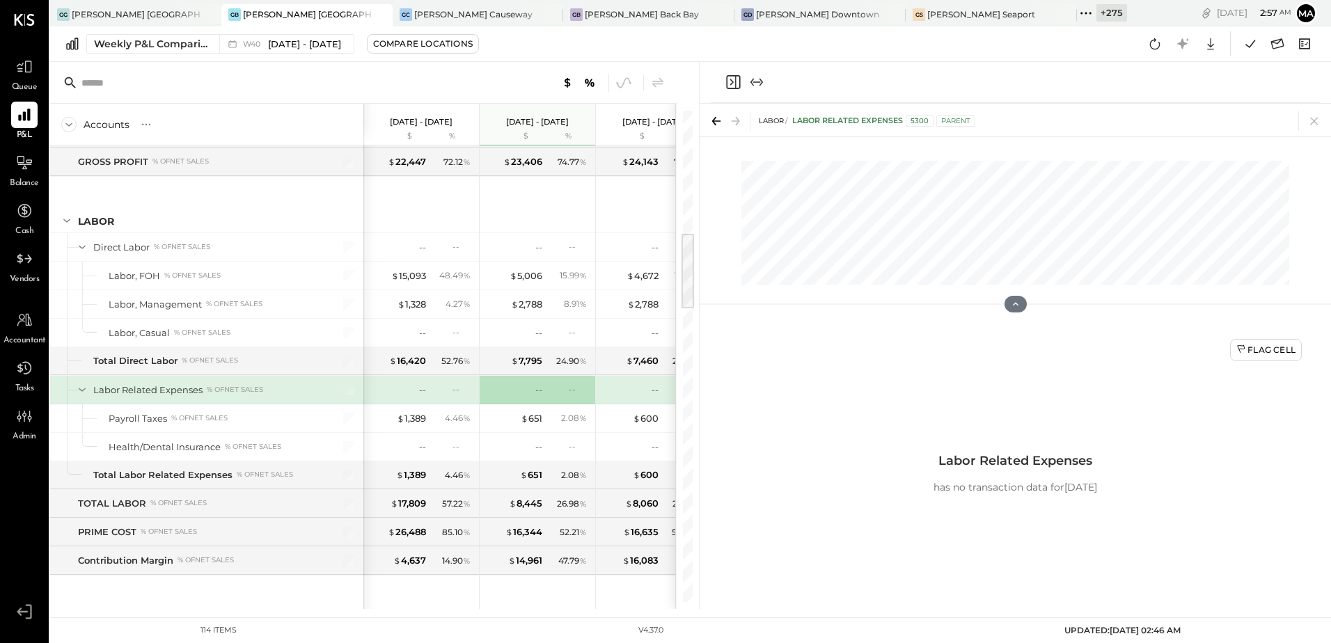
click at [729, 81] on icon "Close panel" at bounding box center [732, 82] width 17 height 17
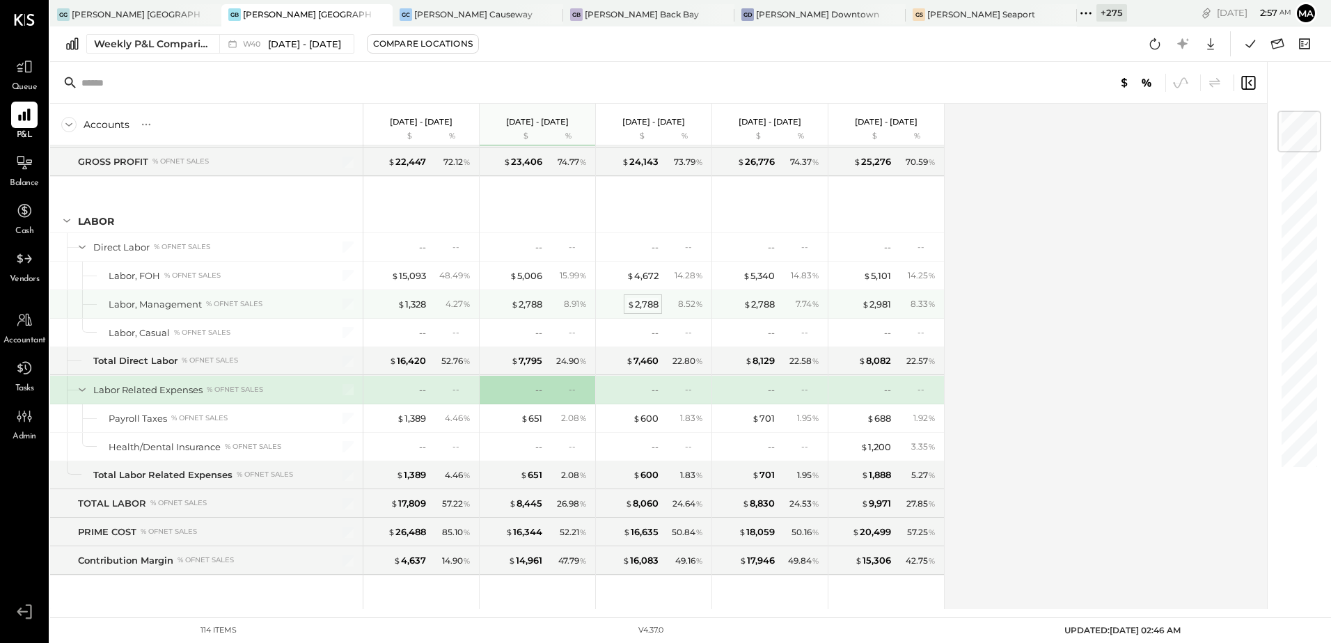
click at [648, 306] on div "$ 2,788" at bounding box center [642, 304] width 31 height 13
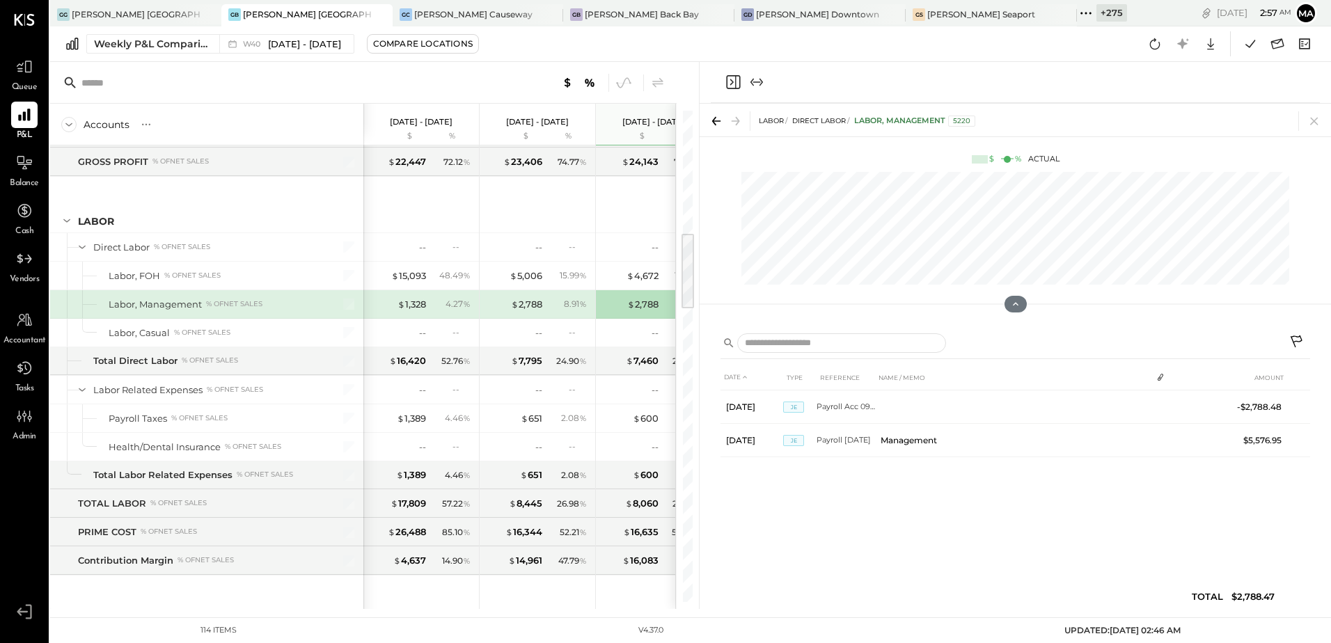
drag, startPoint x: 734, startPoint y: 81, endPoint x: 512, endPoint y: 489, distance: 464.0
click at [734, 81] on icon "Close panel" at bounding box center [732, 82] width 17 height 17
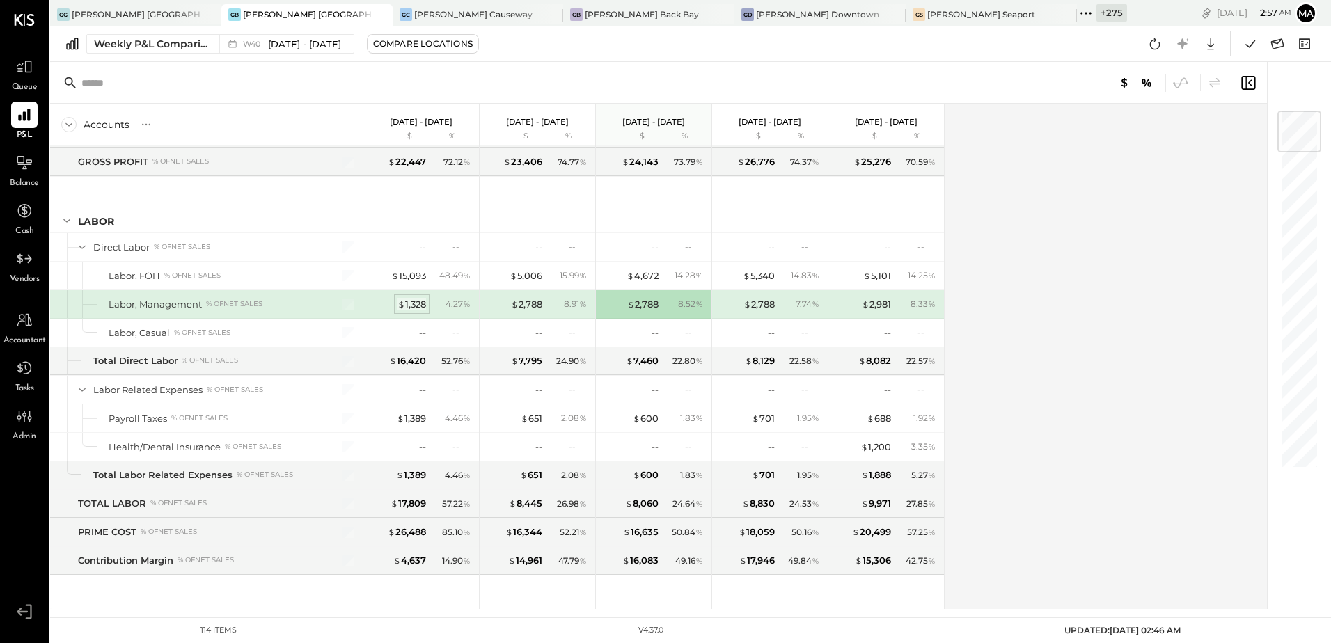
click at [417, 304] on div "$ 1,328" at bounding box center [411, 304] width 29 height 13
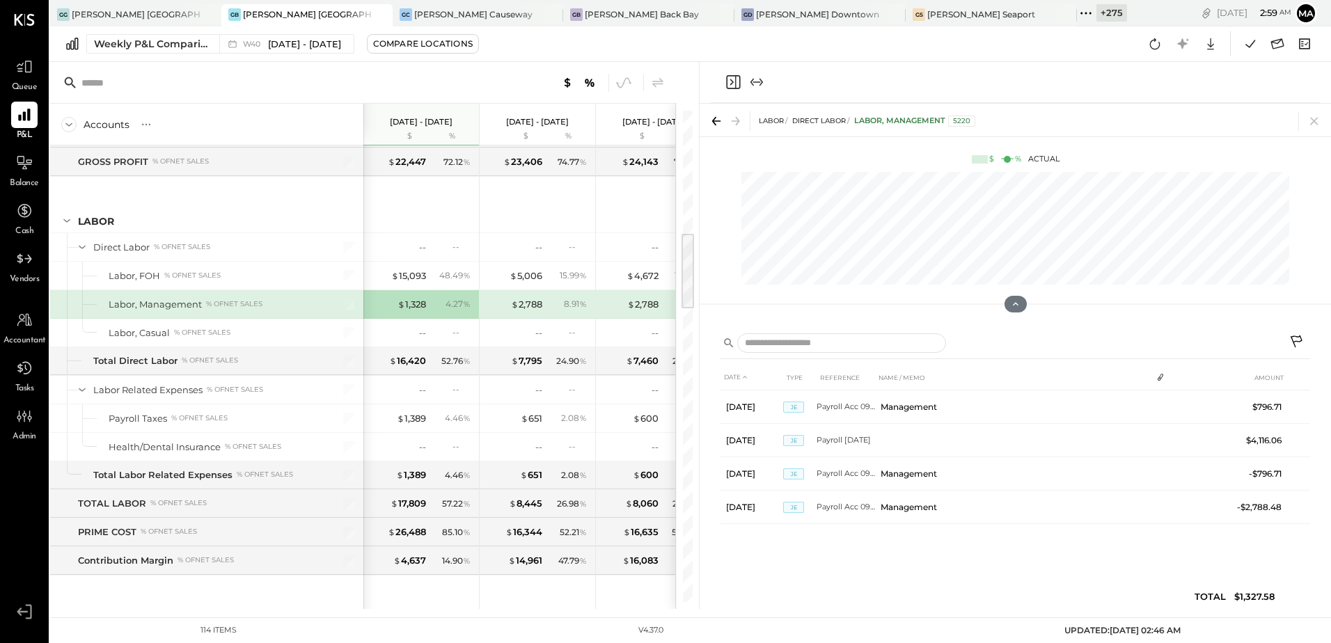
click at [729, 77] on icon "Close panel" at bounding box center [732, 82] width 17 height 17
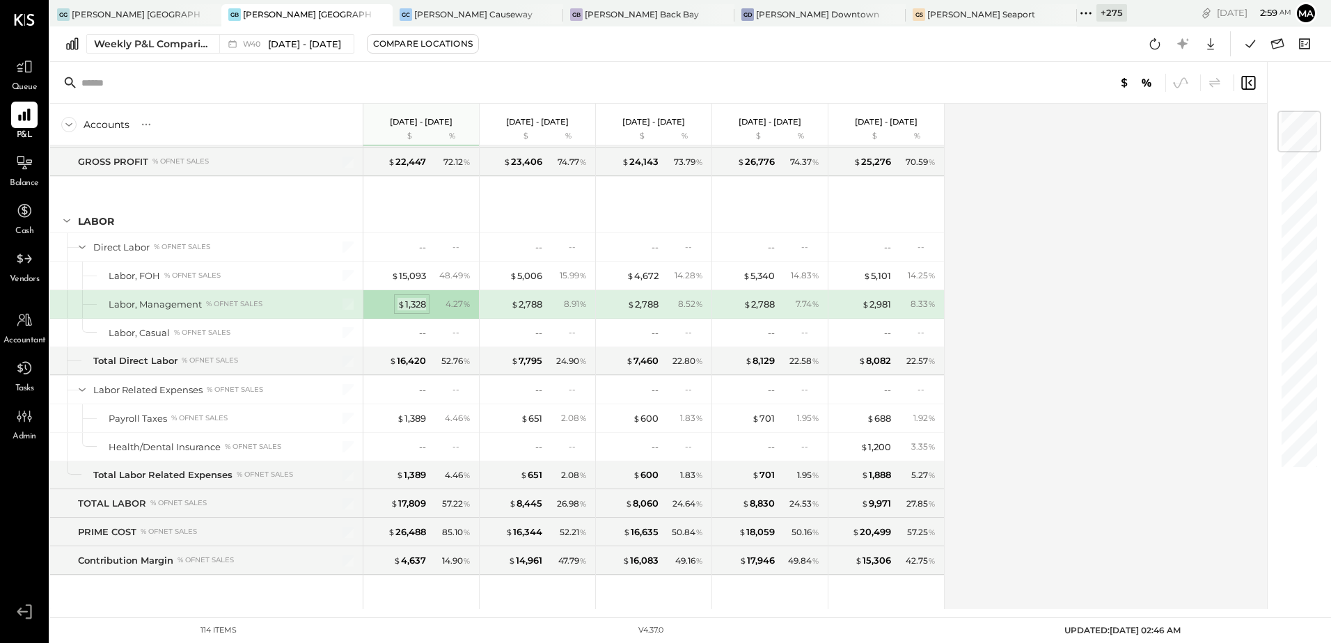
click at [415, 301] on div "$ 1,328" at bounding box center [411, 304] width 29 height 13
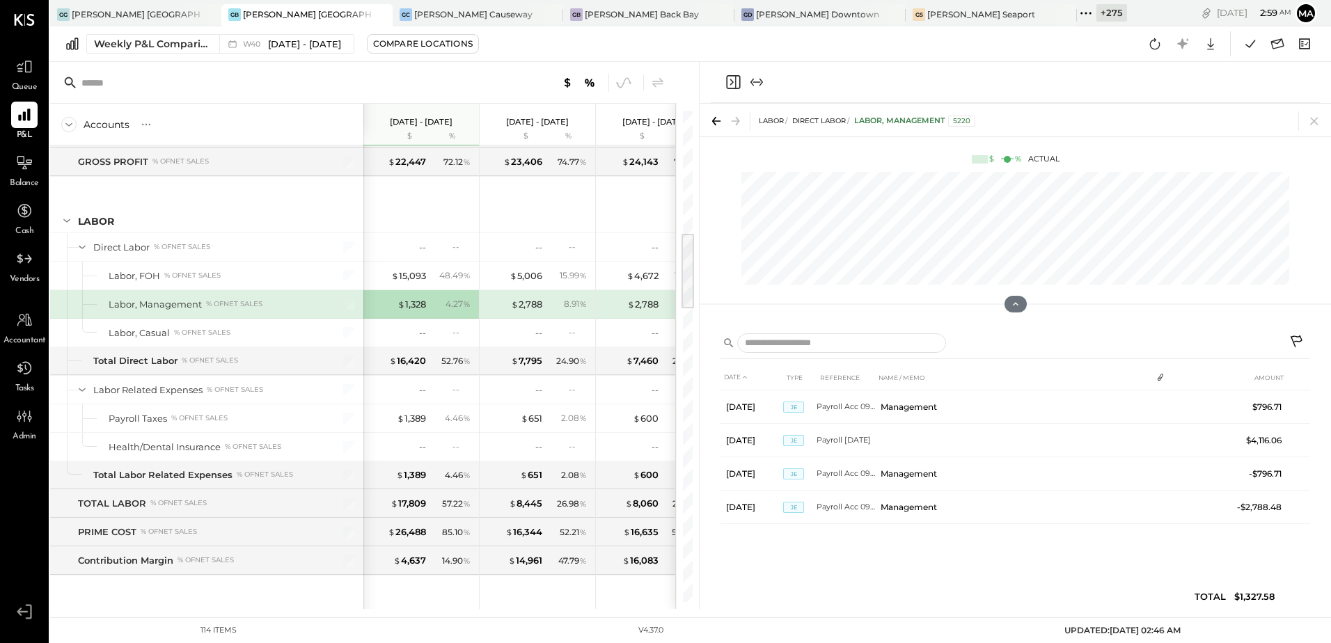
click at [736, 78] on icon "Close panel" at bounding box center [733, 82] width 14 height 14
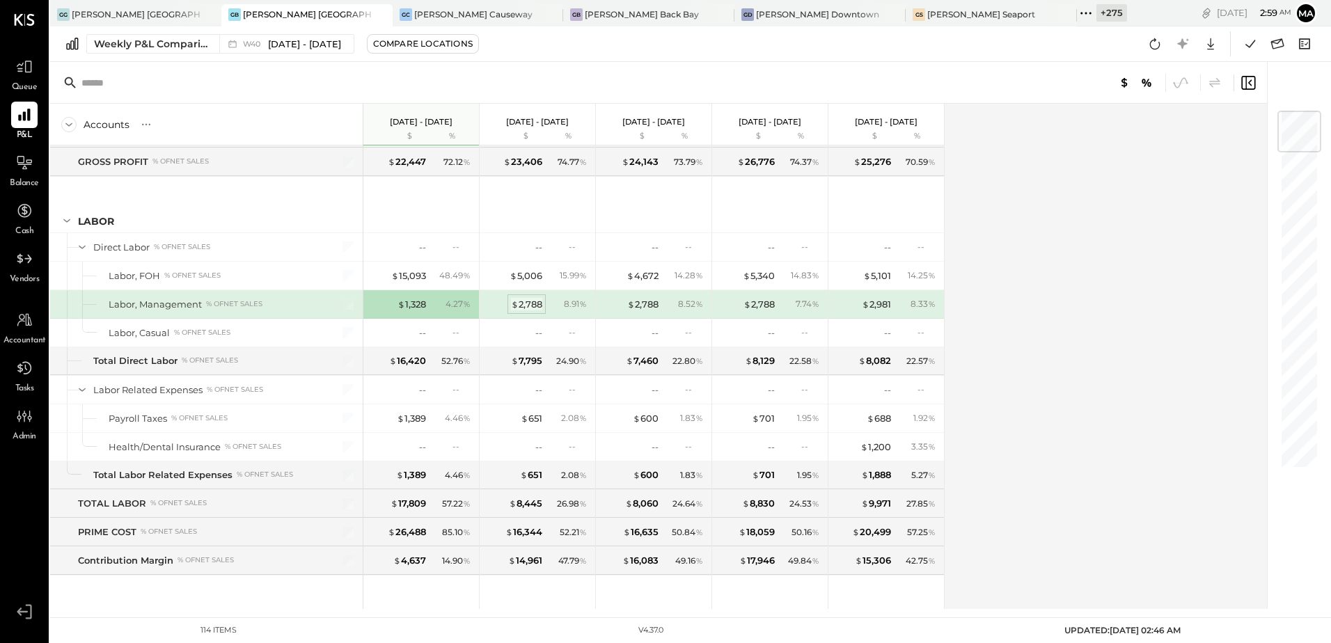
click at [534, 305] on div "$ 2,788" at bounding box center [526, 304] width 31 height 13
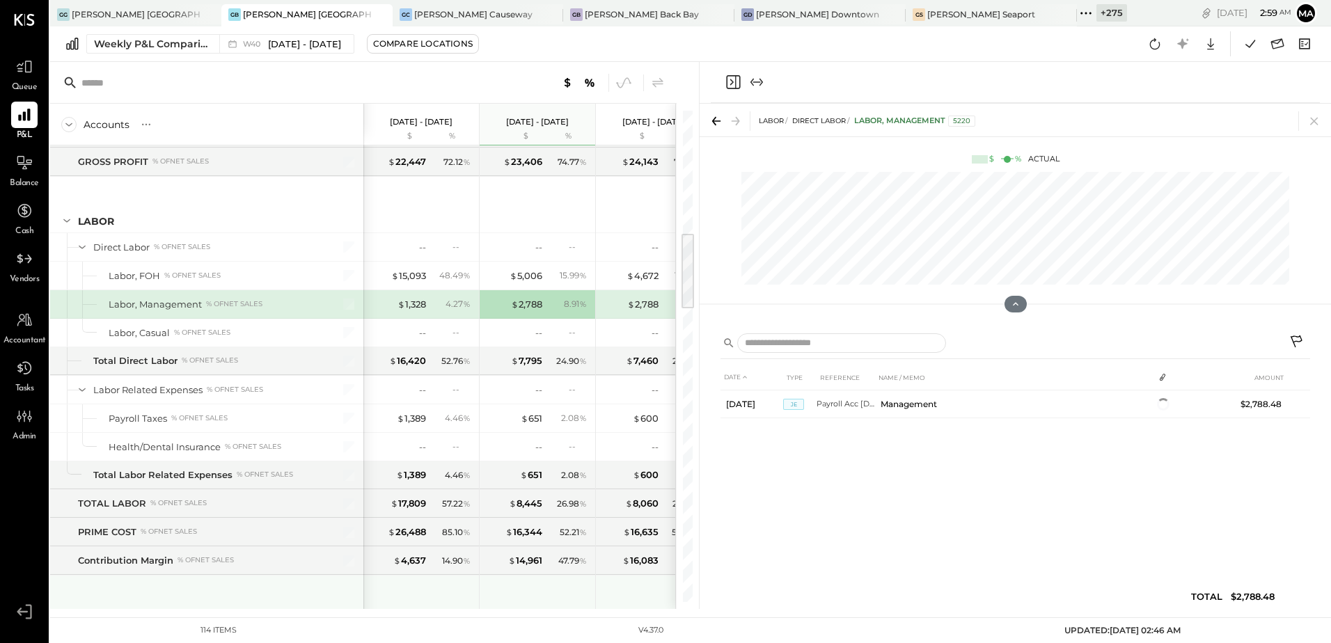
click at [631, 607] on div at bounding box center [655, 602] width 104 height 52
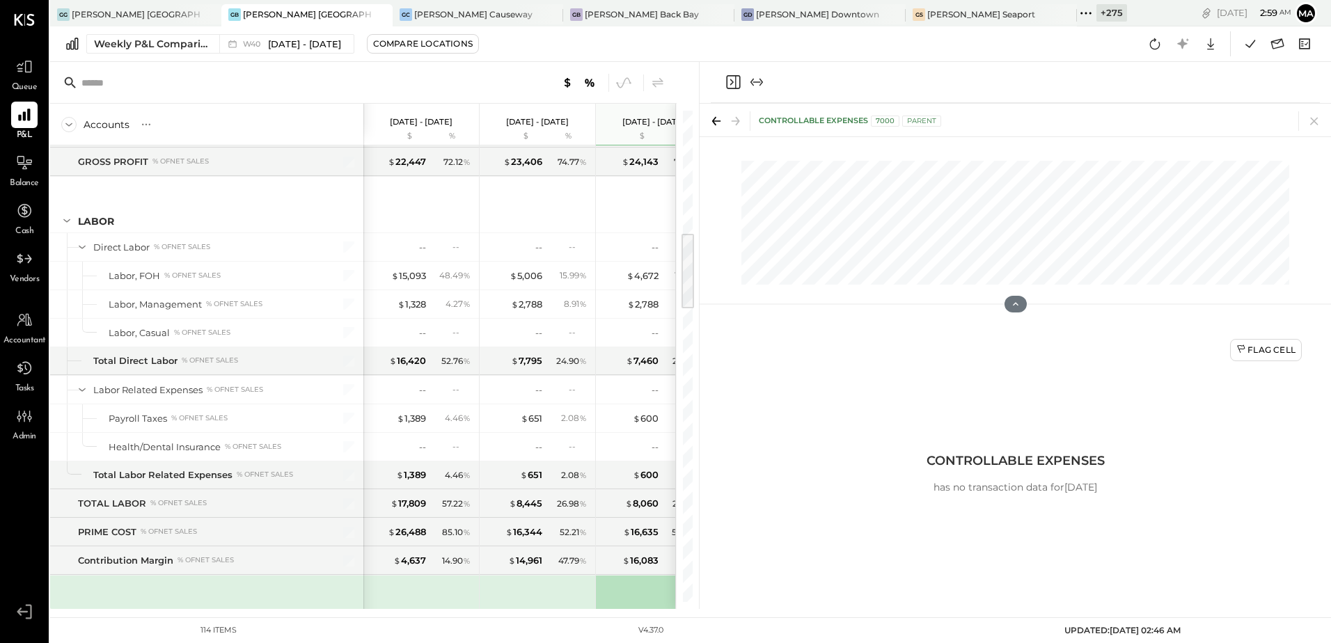
click at [735, 83] on icon "Close panel" at bounding box center [732, 82] width 17 height 17
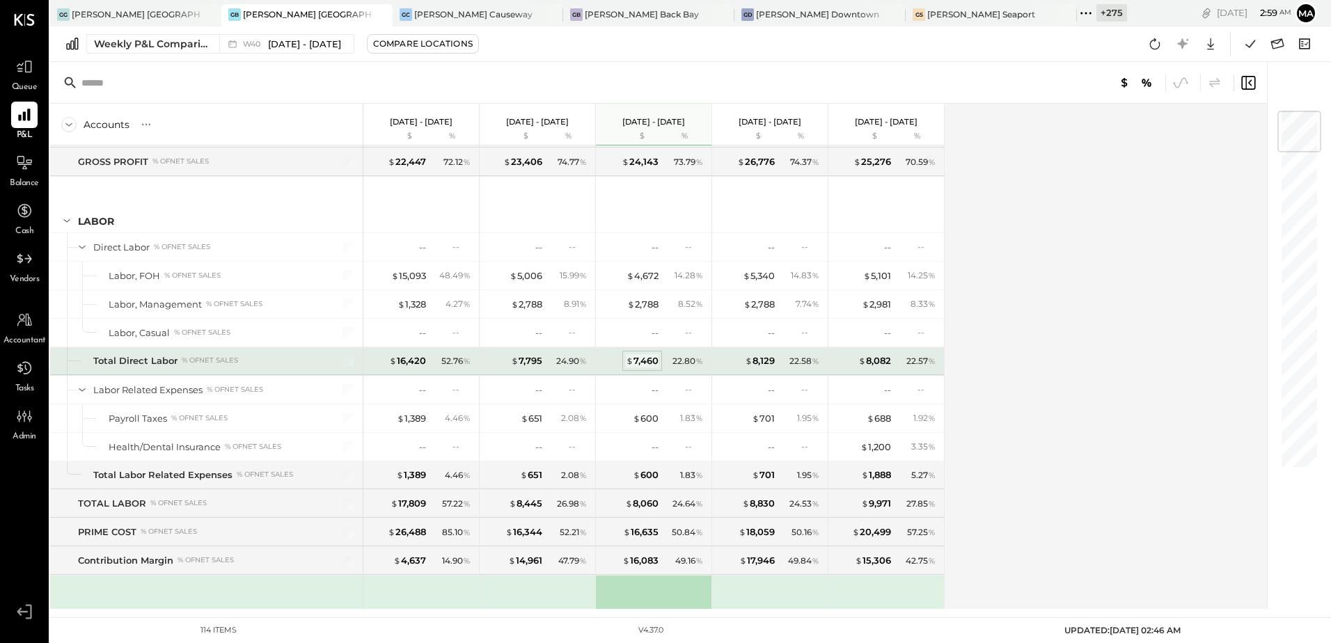
click at [643, 365] on div "$ 7,460" at bounding box center [642, 360] width 33 height 13
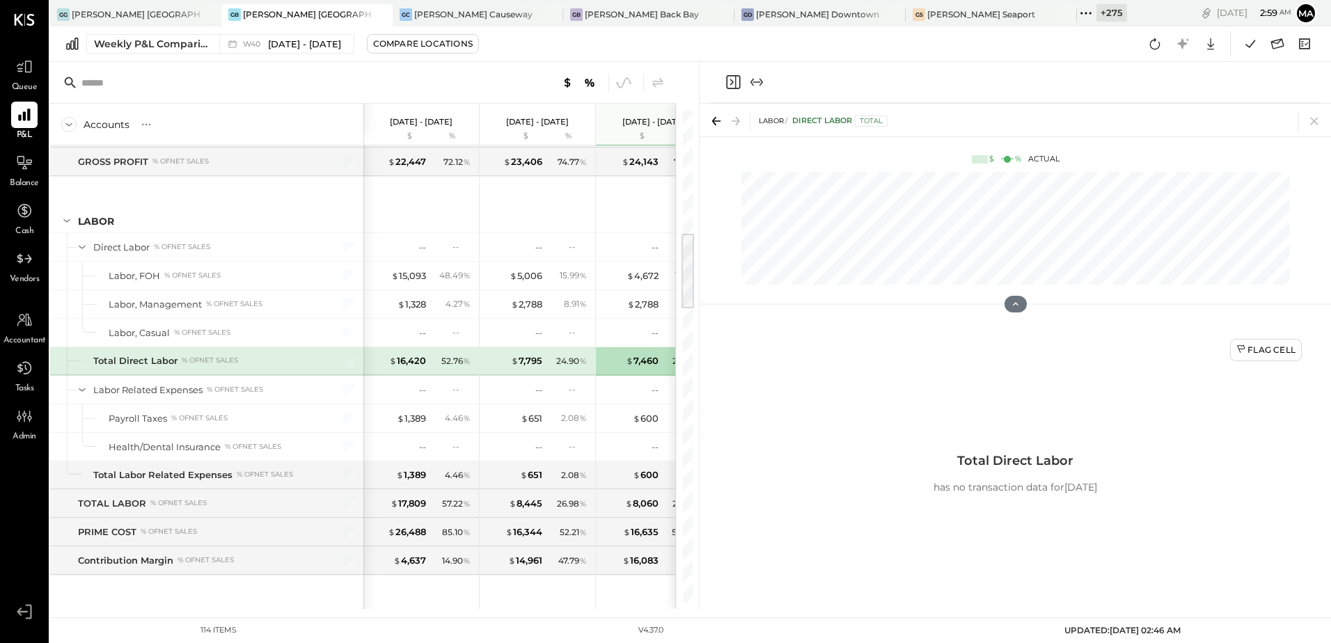
click at [964, 465] on h3 "Total Direct Labor" at bounding box center [1015, 460] width 164 height 29
click at [548, 306] on div "8.91 %" at bounding box center [568, 304] width 45 height 13
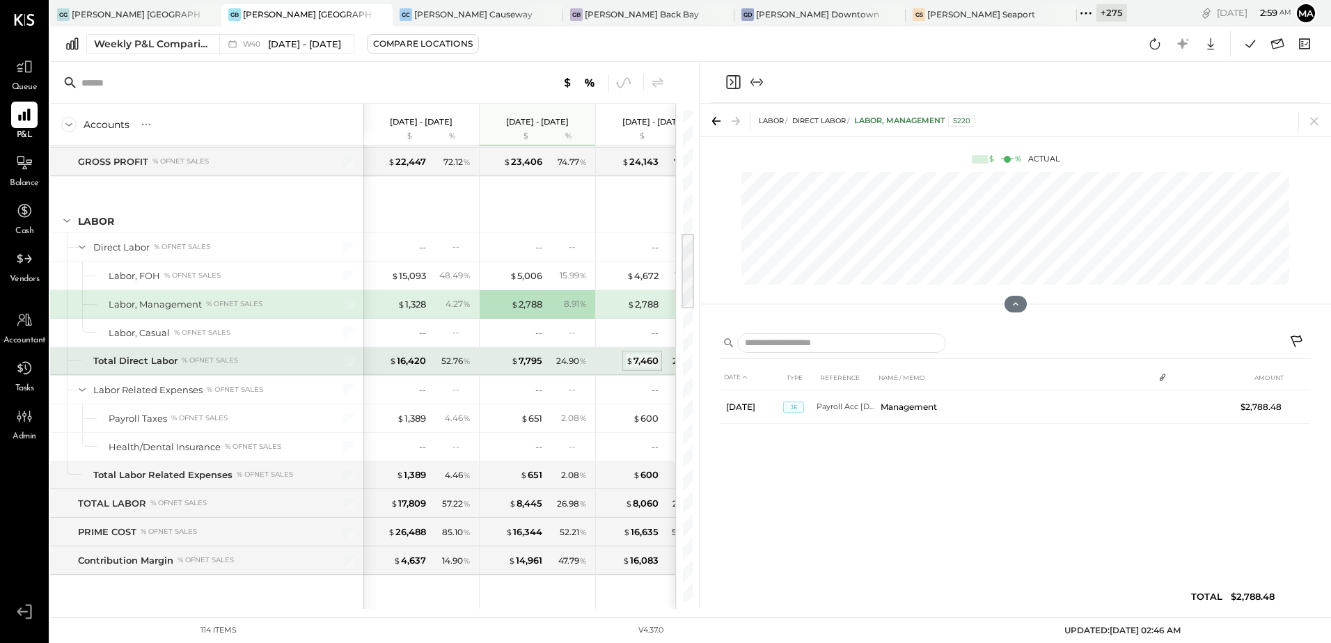
click at [644, 358] on div "$ 7,460" at bounding box center [642, 360] width 33 height 13
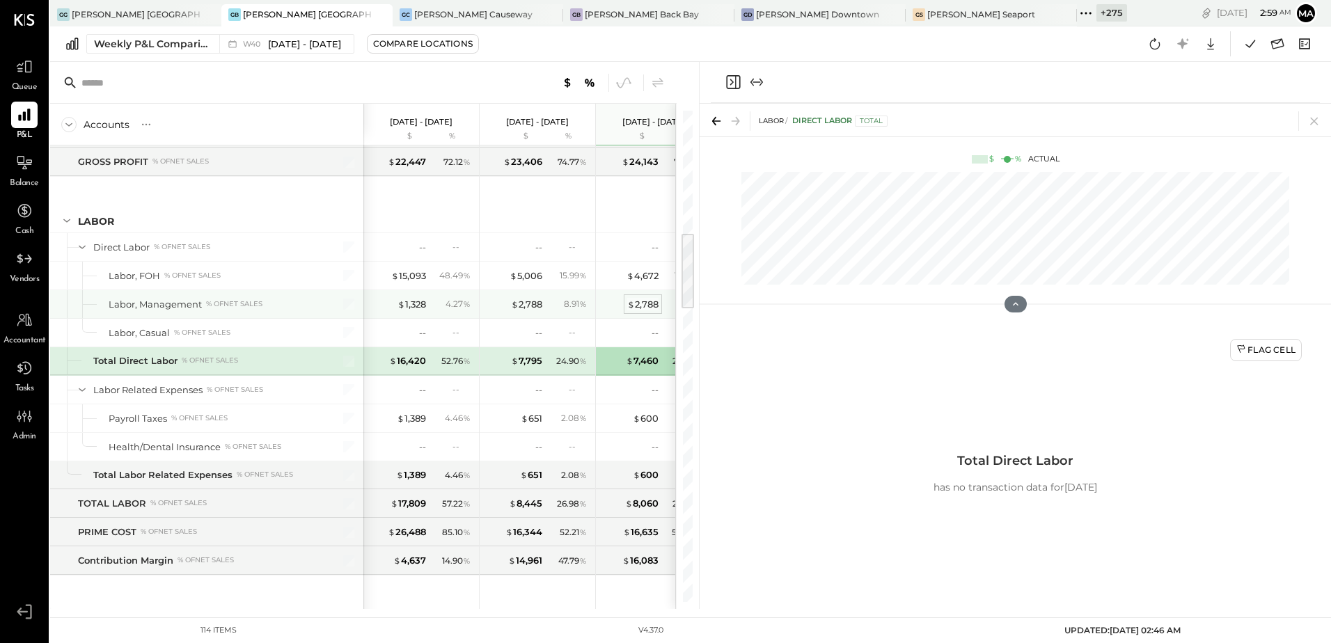
click at [645, 307] on div "$ 2,788" at bounding box center [642, 304] width 31 height 13
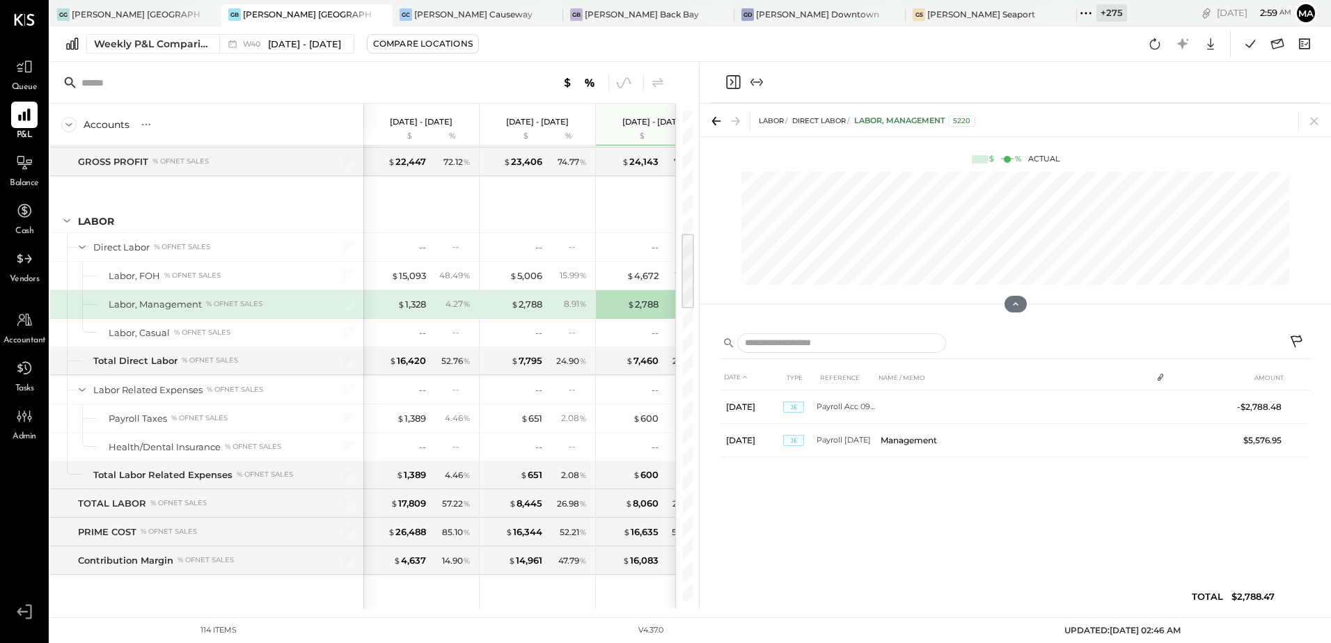
click at [1316, 118] on icon at bounding box center [1313, 120] width 19 height 19
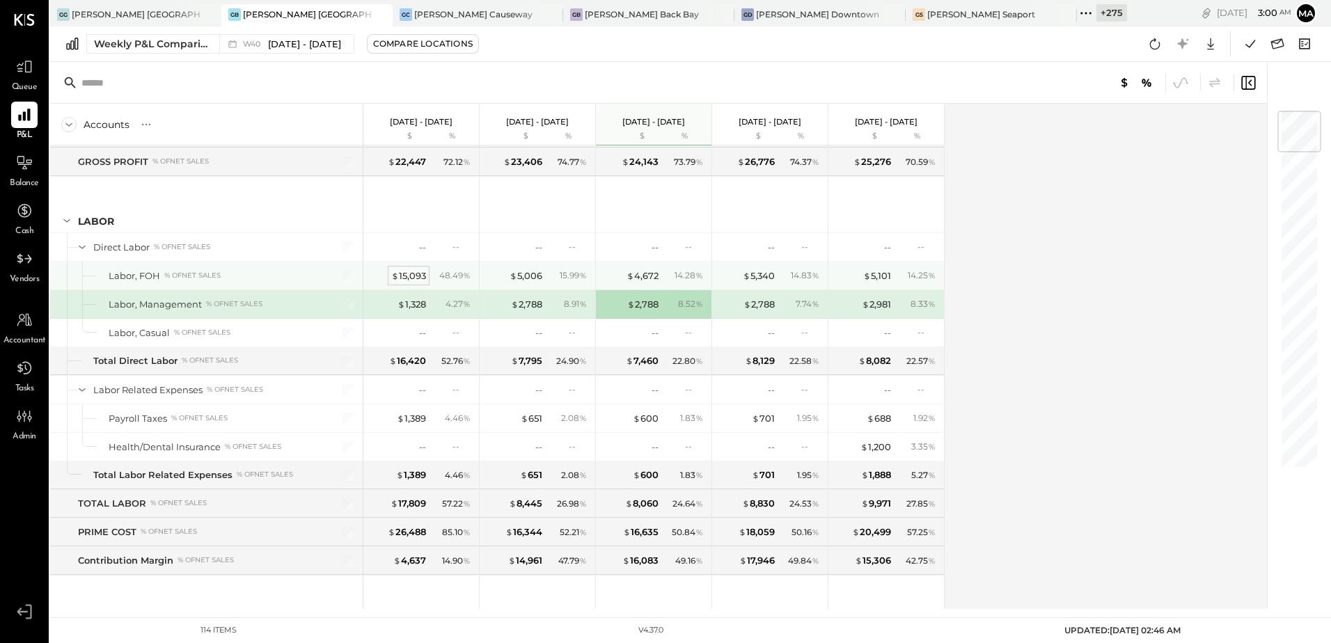
click at [412, 272] on div "$ 15,093" at bounding box center [408, 275] width 35 height 13
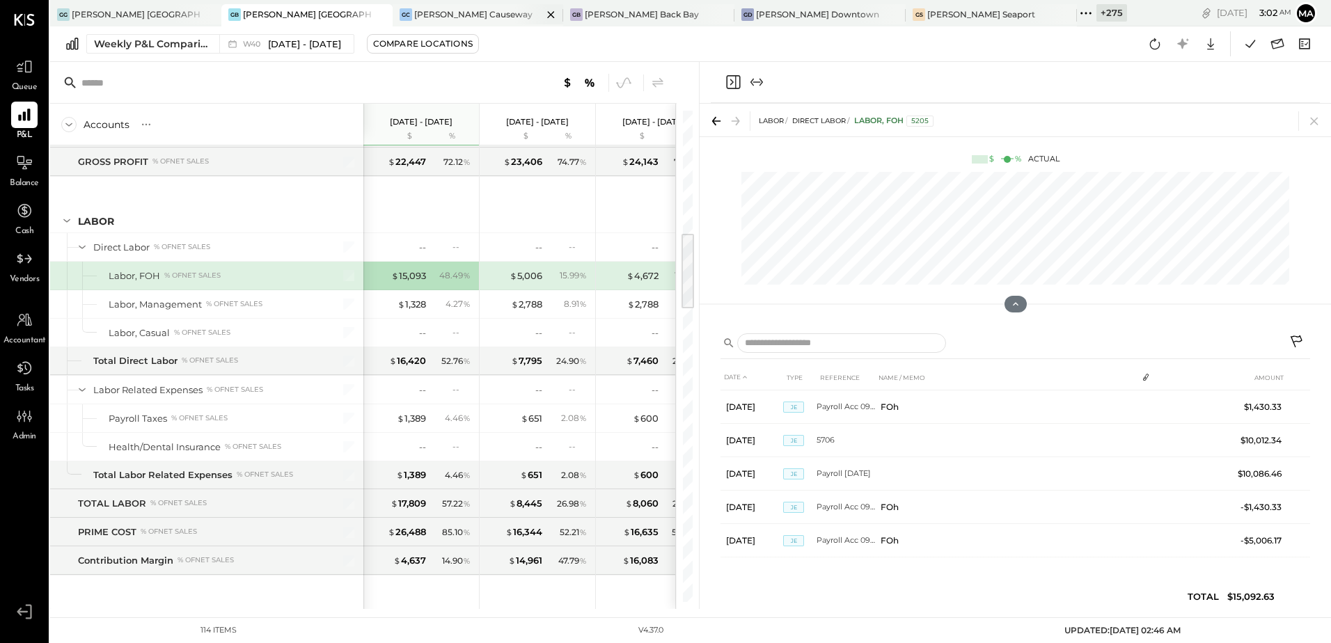
click at [415, 13] on div "[PERSON_NAME] Causeway" at bounding box center [473, 14] width 118 height 12
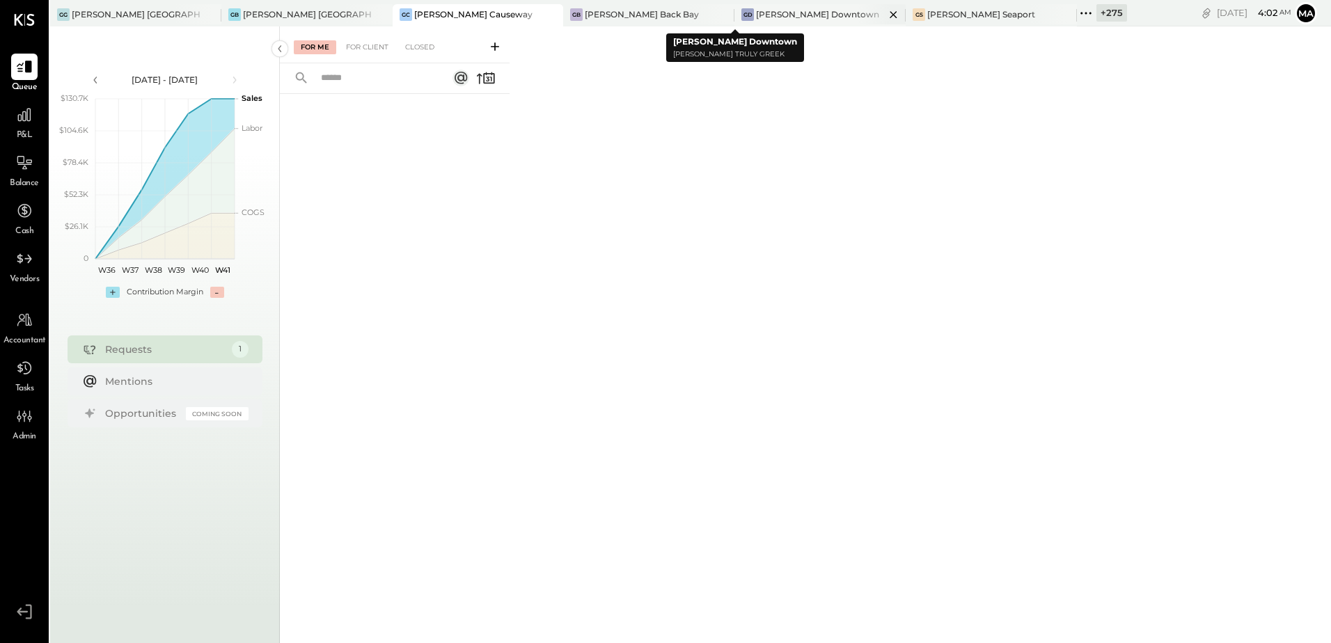
click at [756, 18] on div "[PERSON_NAME] Downtown" at bounding box center [817, 14] width 123 height 12
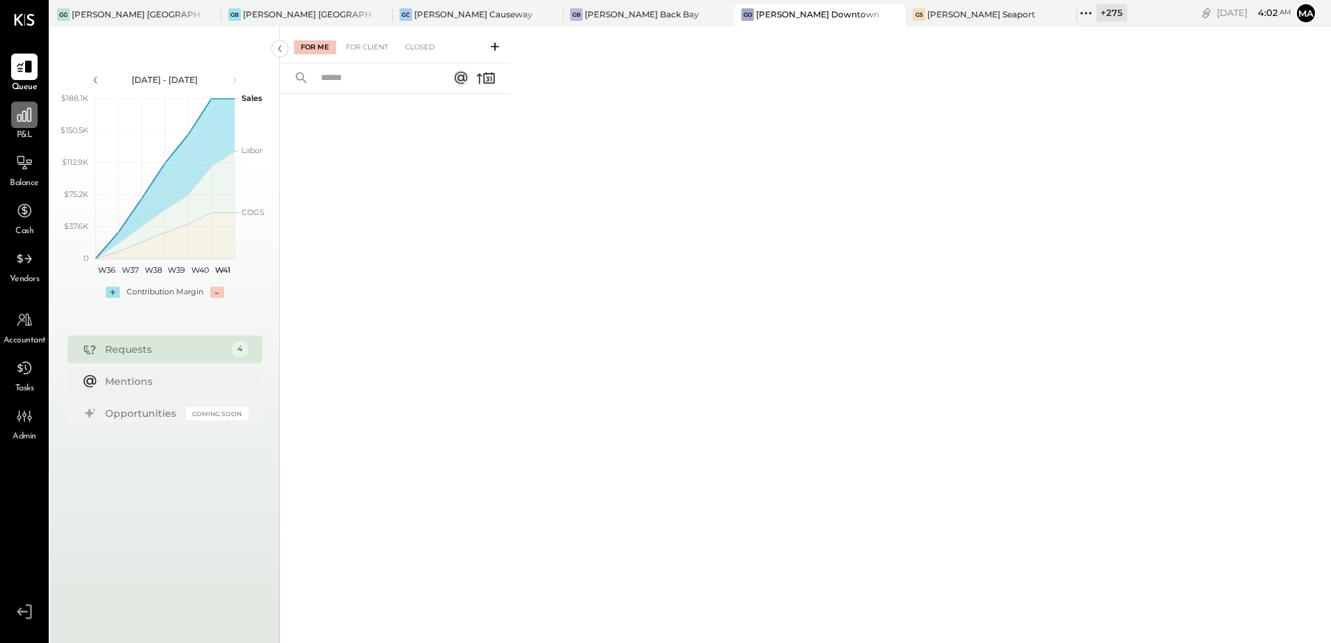
click at [33, 123] on icon at bounding box center [24, 115] width 18 height 18
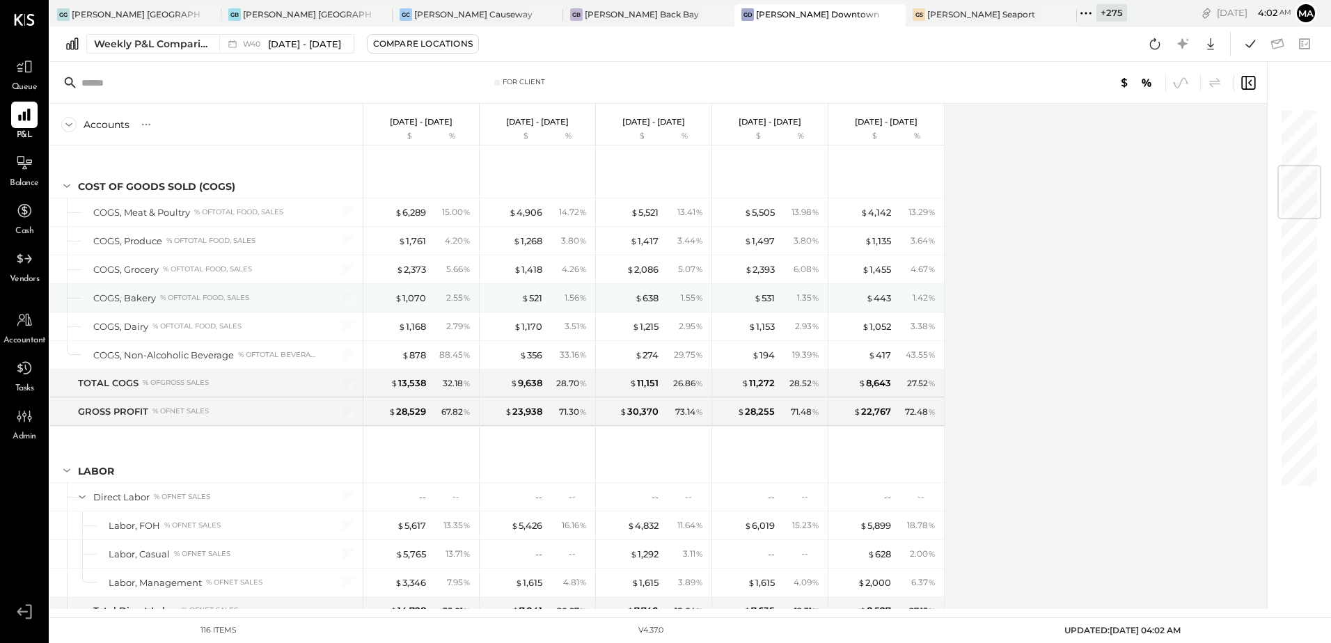
scroll to position [766, 0]
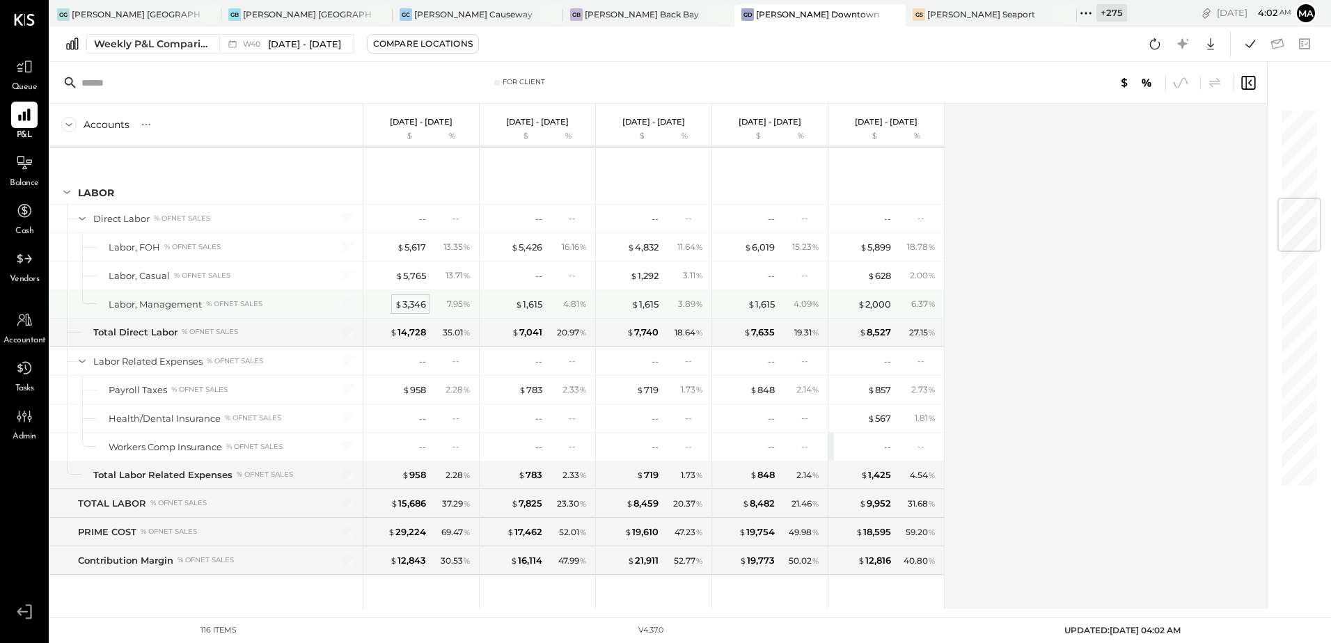
click at [407, 306] on div "$ 3,346" at bounding box center [410, 304] width 31 height 13
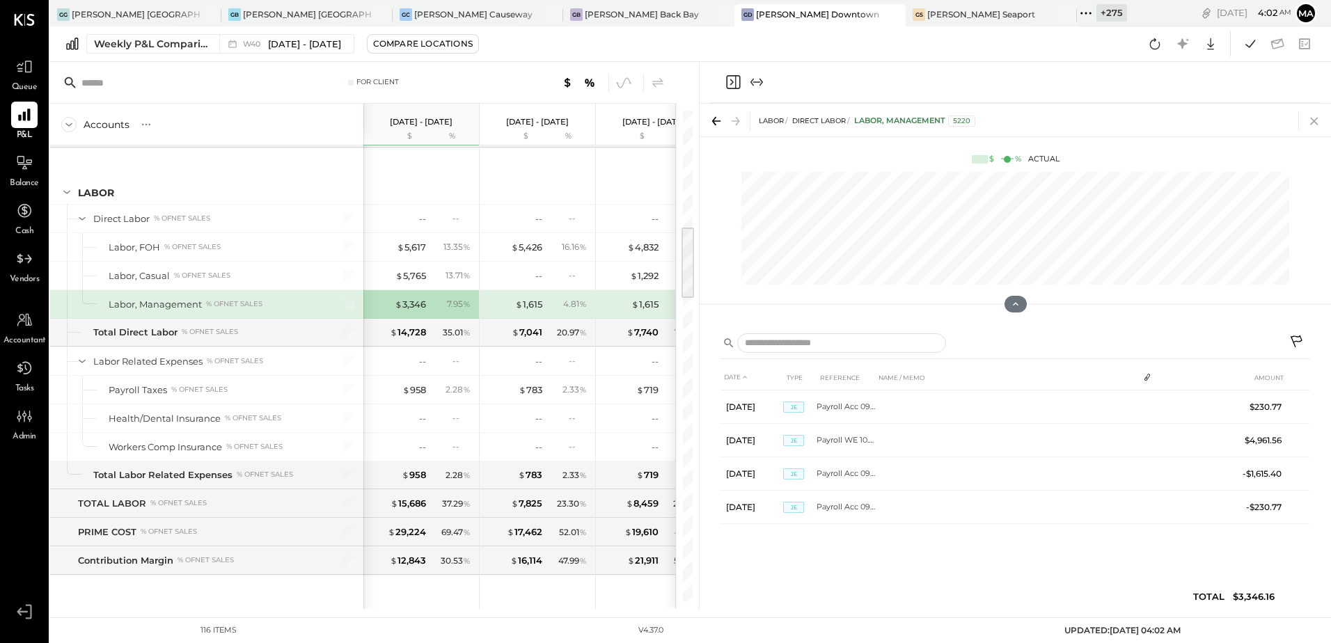
click at [1317, 122] on icon at bounding box center [1313, 120] width 19 height 19
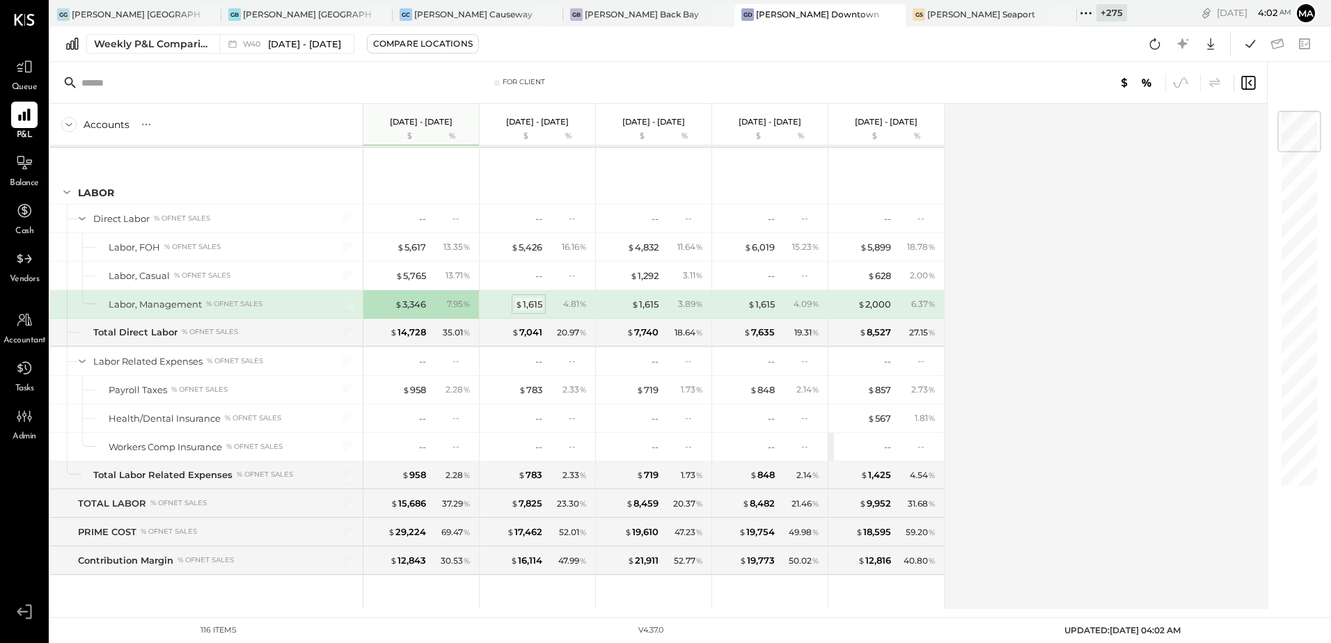
click at [531, 305] on div "$ 1,615" at bounding box center [528, 304] width 27 height 13
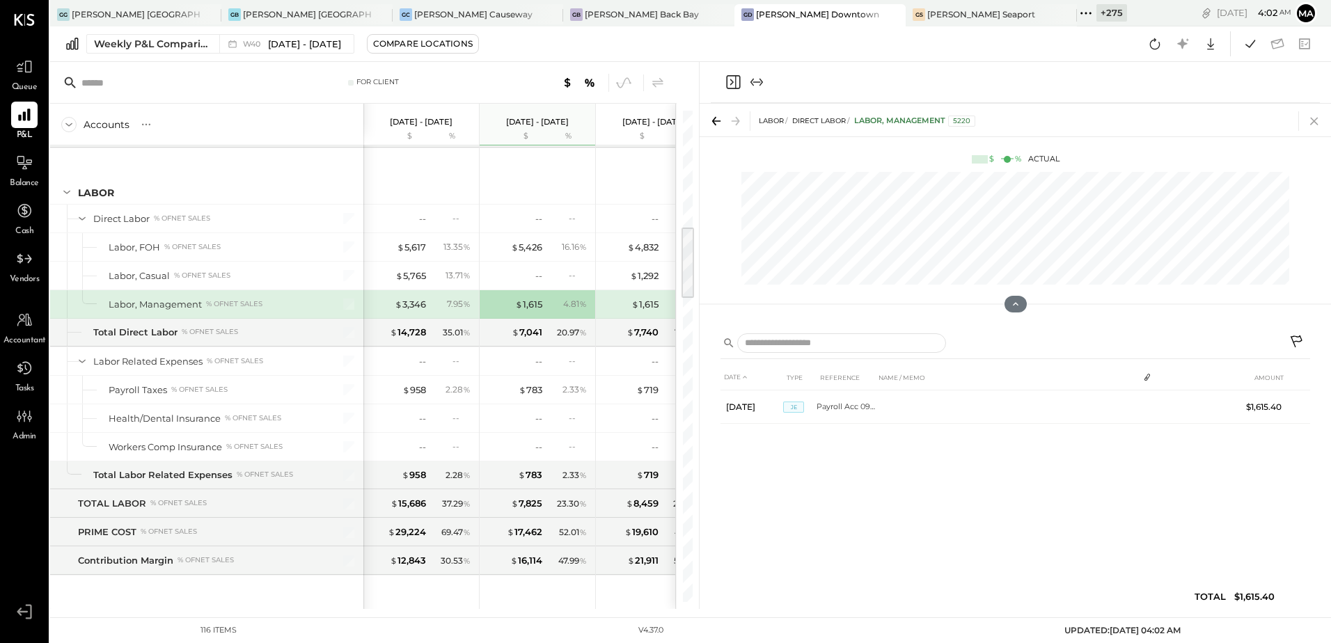
click at [1316, 122] on icon at bounding box center [1313, 120] width 19 height 19
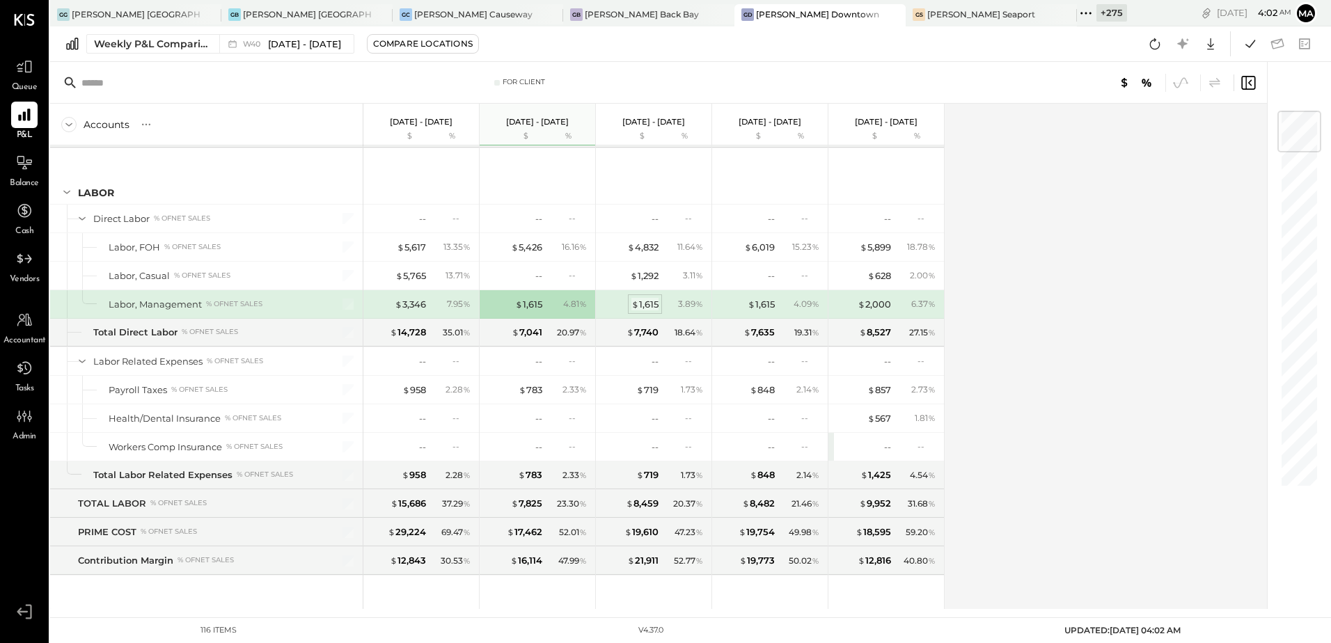
click at [647, 303] on div "$ 1,615" at bounding box center [644, 304] width 27 height 13
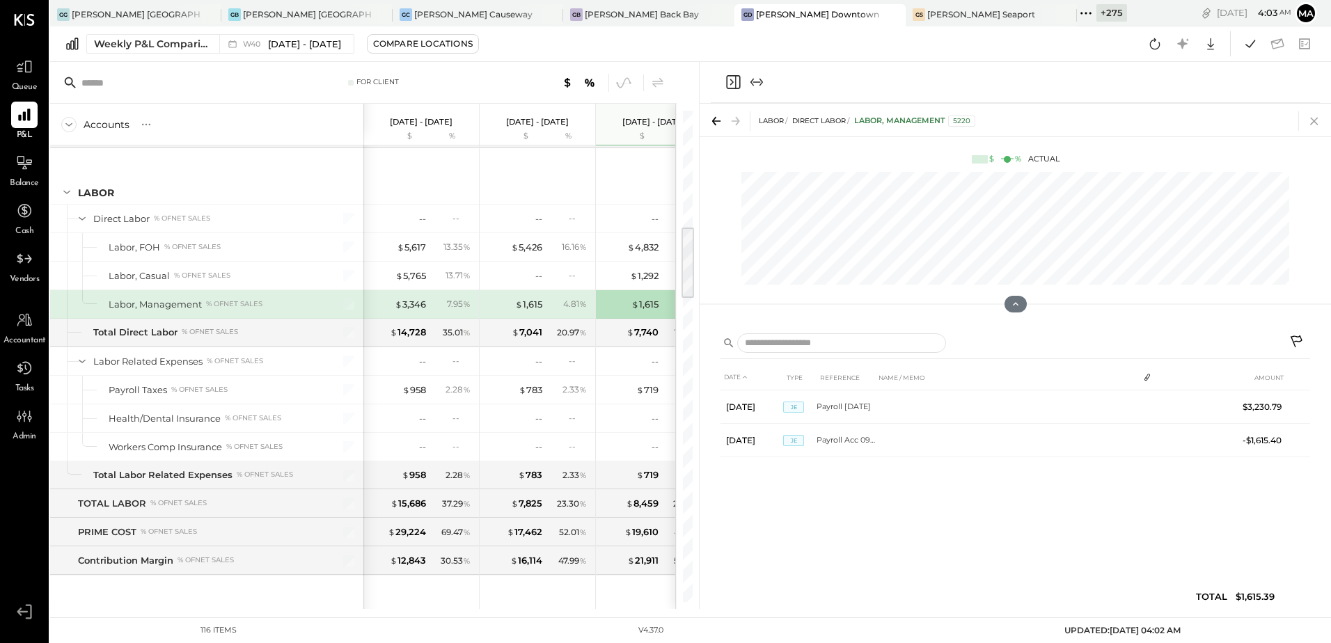
click at [1317, 120] on icon at bounding box center [1313, 120] width 19 height 19
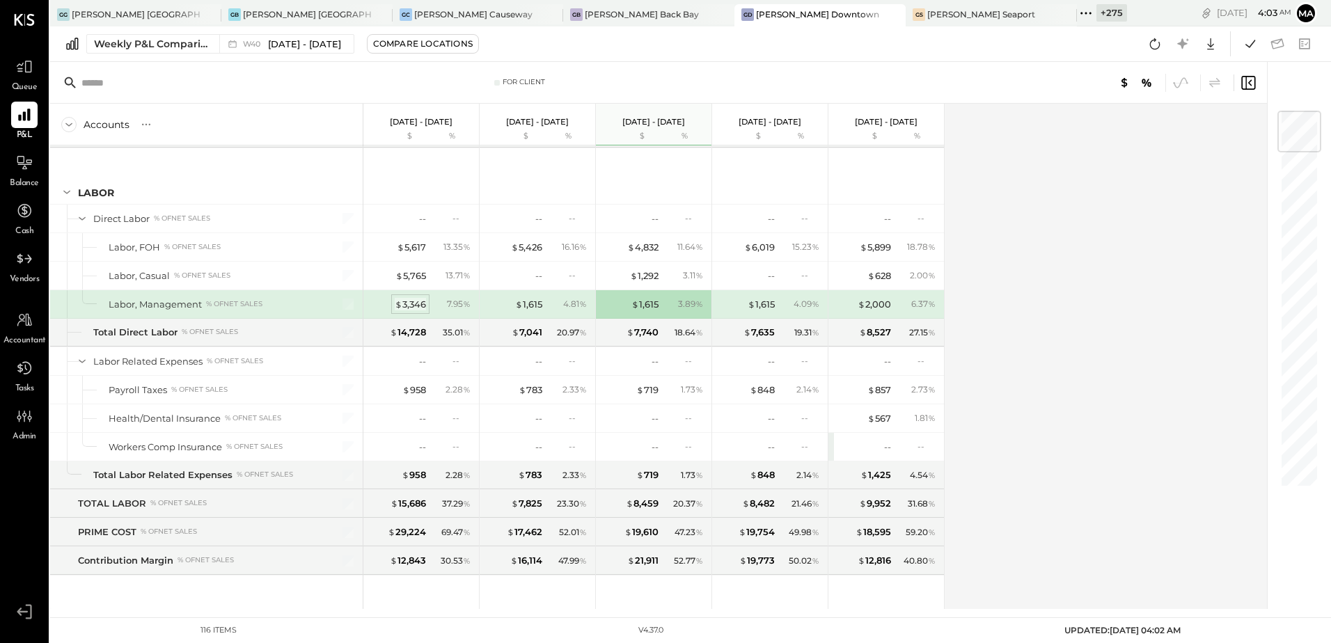
click at [410, 305] on div "$ 3,346" at bounding box center [410, 304] width 31 height 13
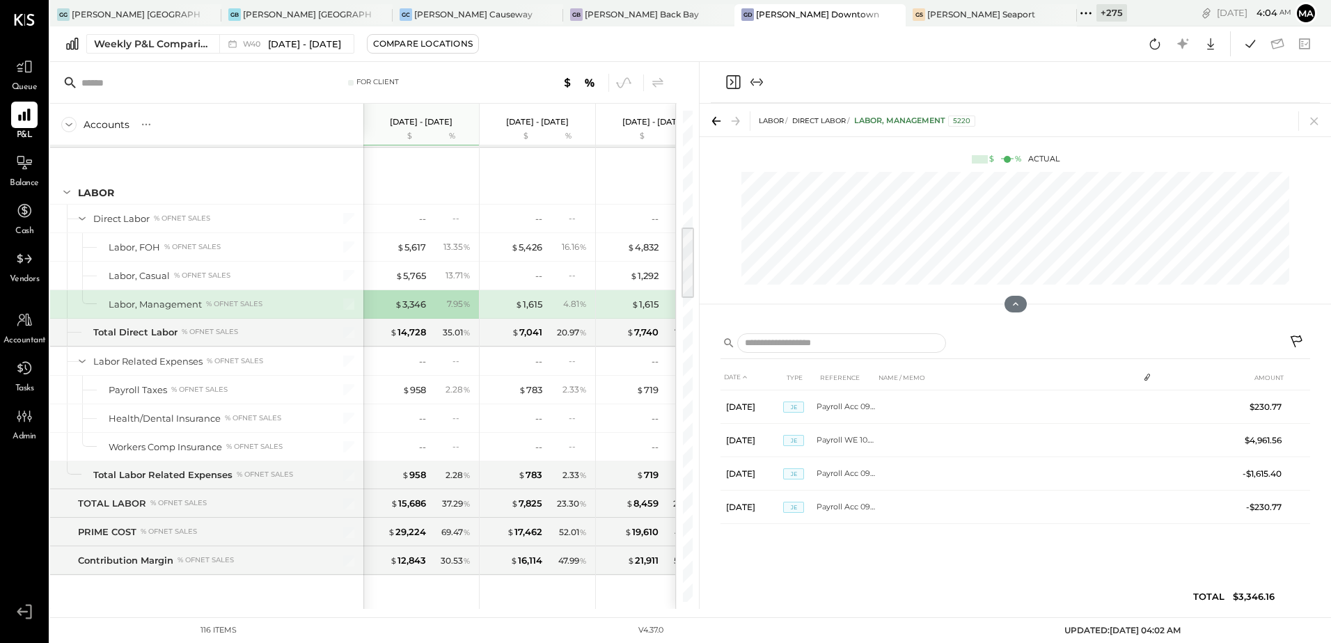
click at [733, 77] on icon "Close panel" at bounding box center [732, 82] width 17 height 17
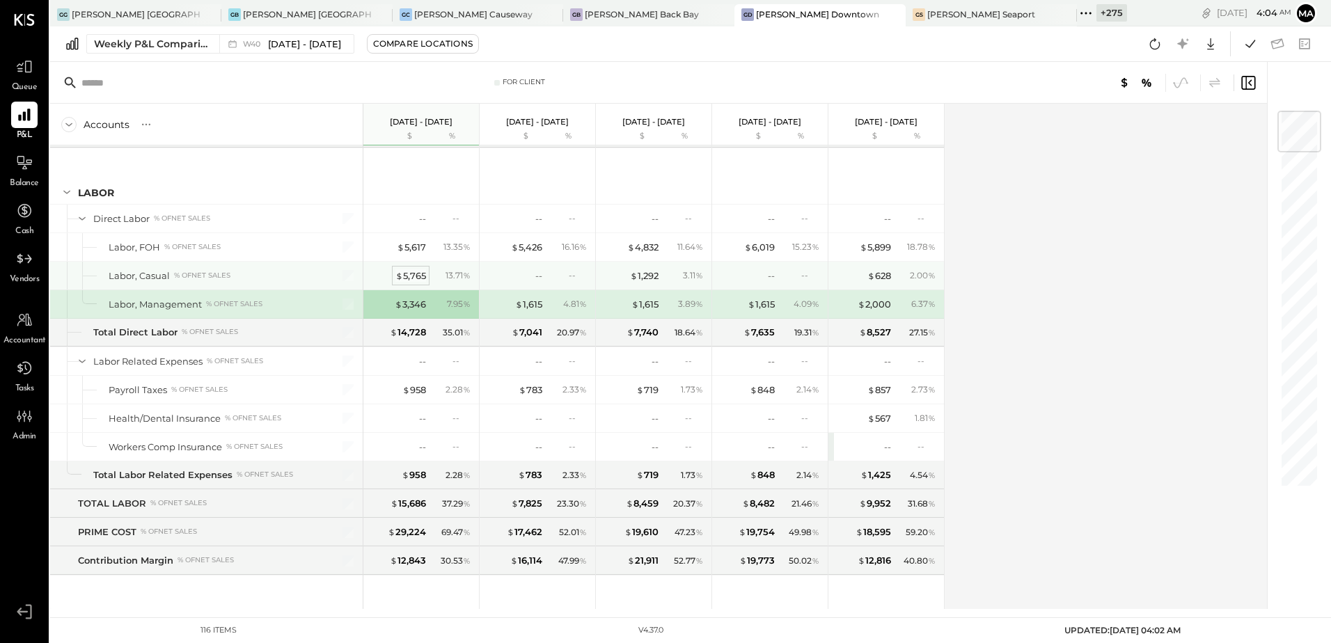
click at [406, 276] on div "$ 5,765" at bounding box center [410, 275] width 31 height 13
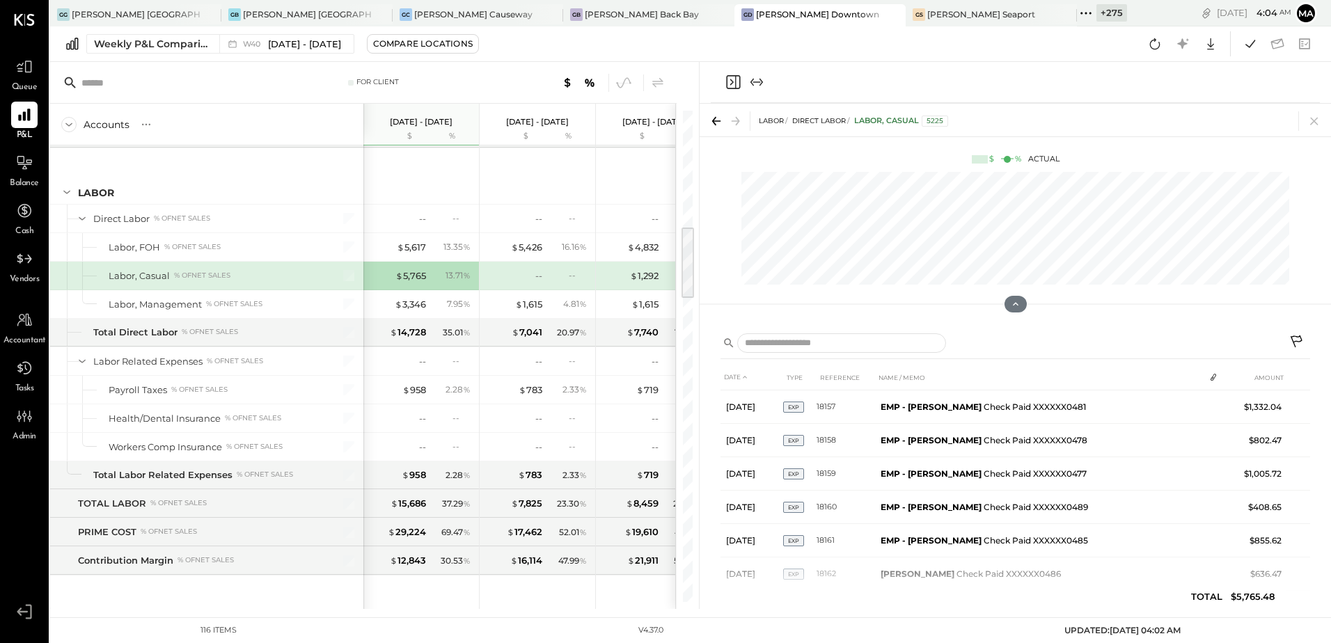
click at [1316, 119] on icon at bounding box center [1314, 122] width 8 height 8
